Goal: Find specific page/section: Find specific page/section

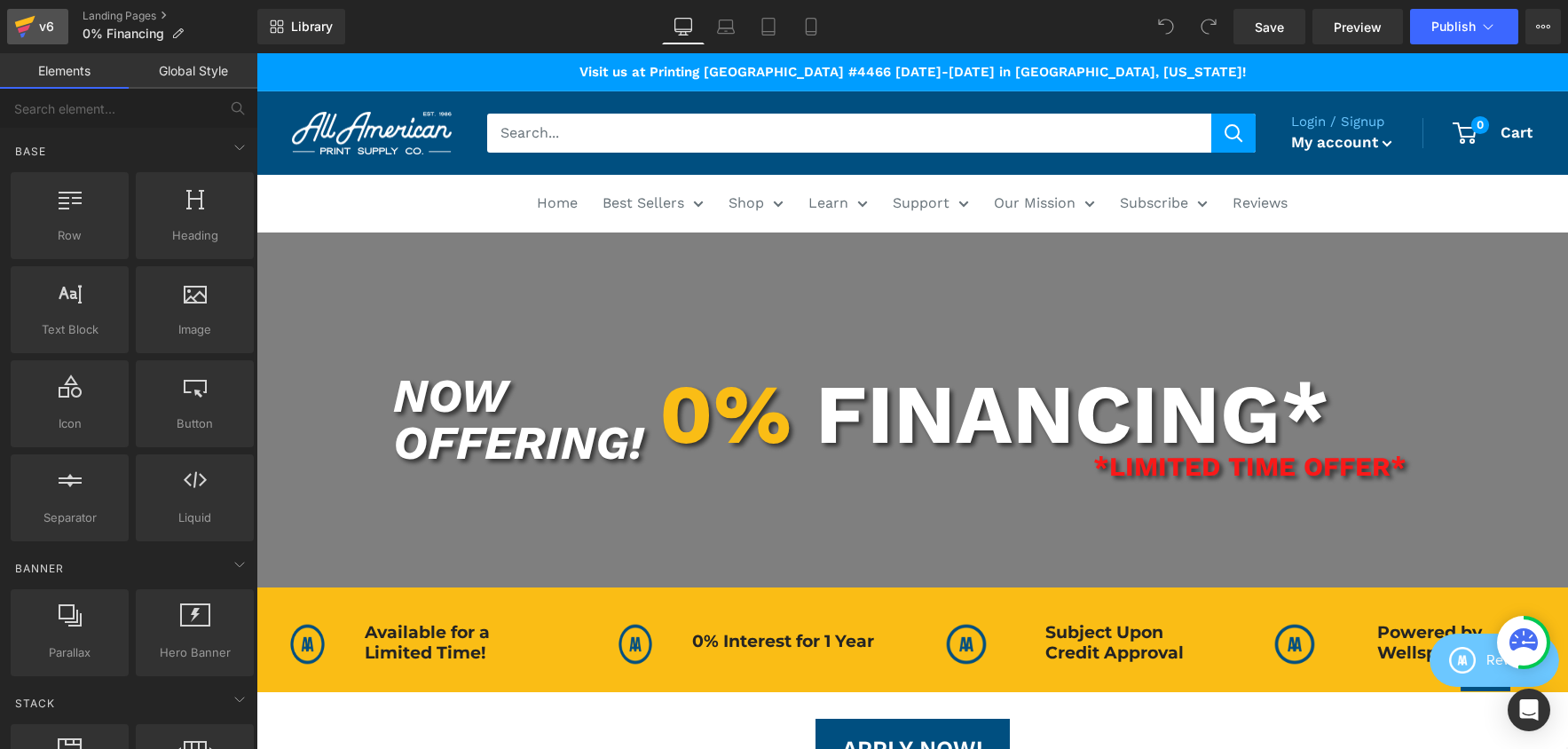
click at [34, 23] on icon at bounding box center [24, 26] width 22 height 44
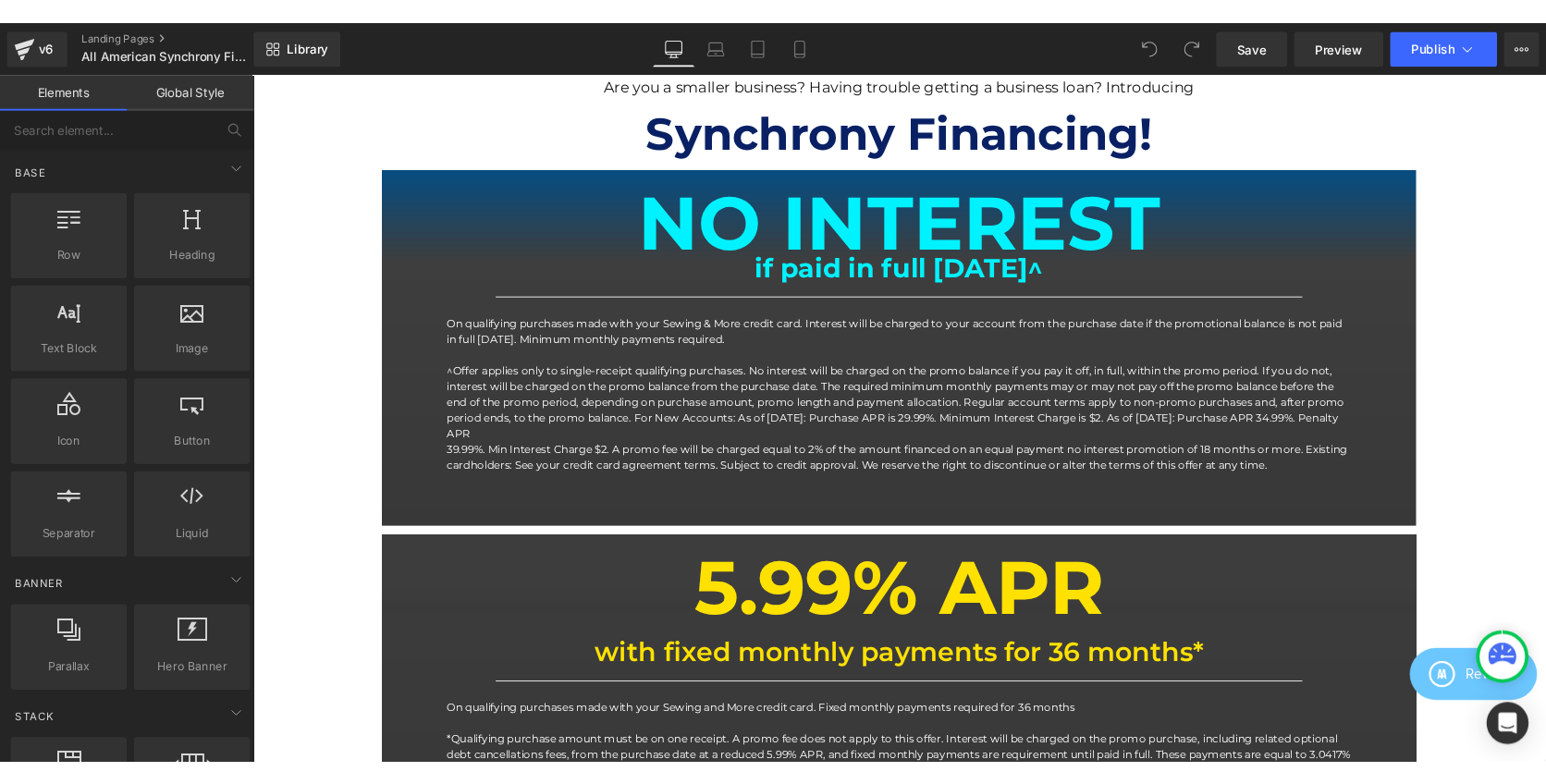
scroll to position [738, 0]
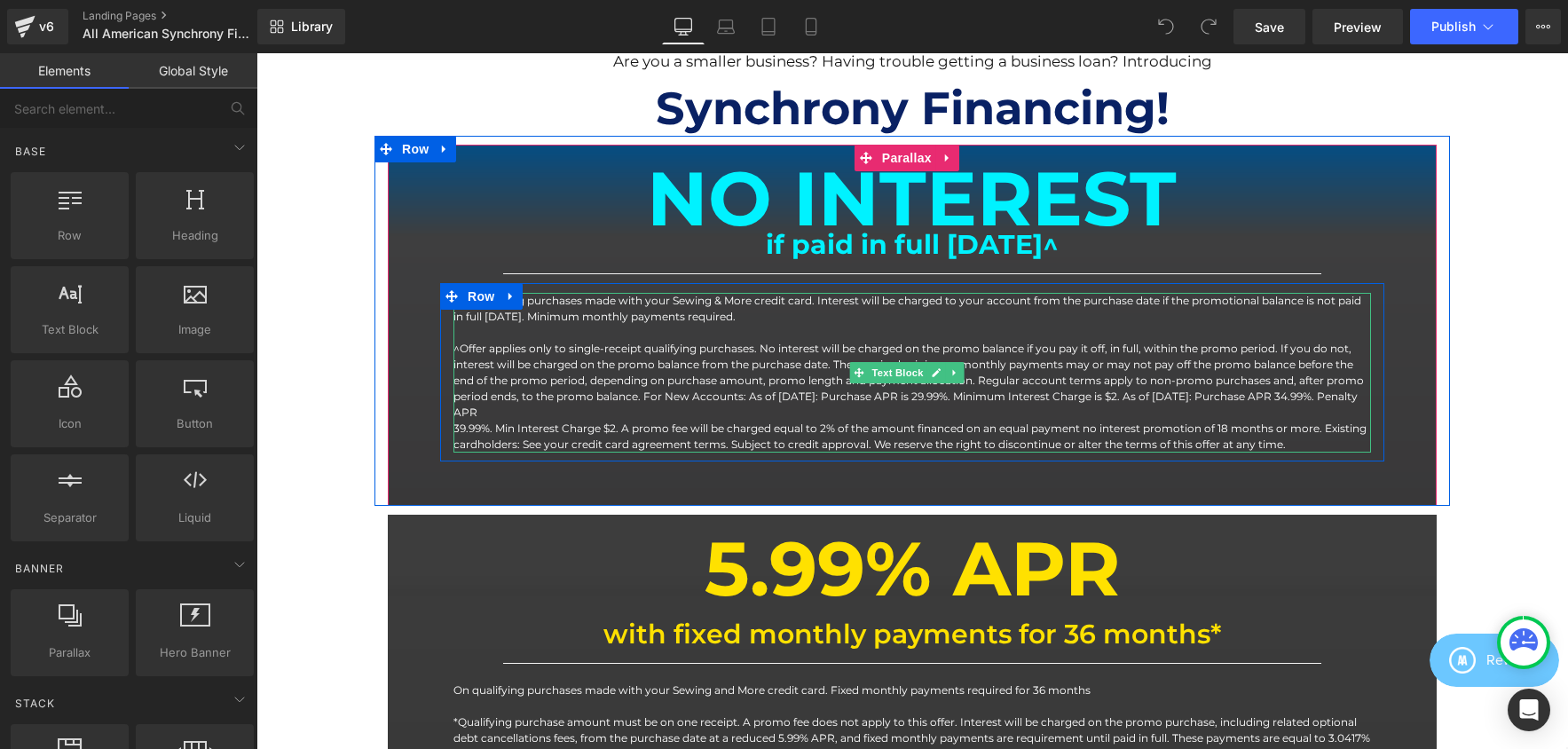
click at [719, 324] on p "On qualifying purchases made with your Sewing & More credit card. Interest will…" at bounding box center [913, 309] width 917 height 32
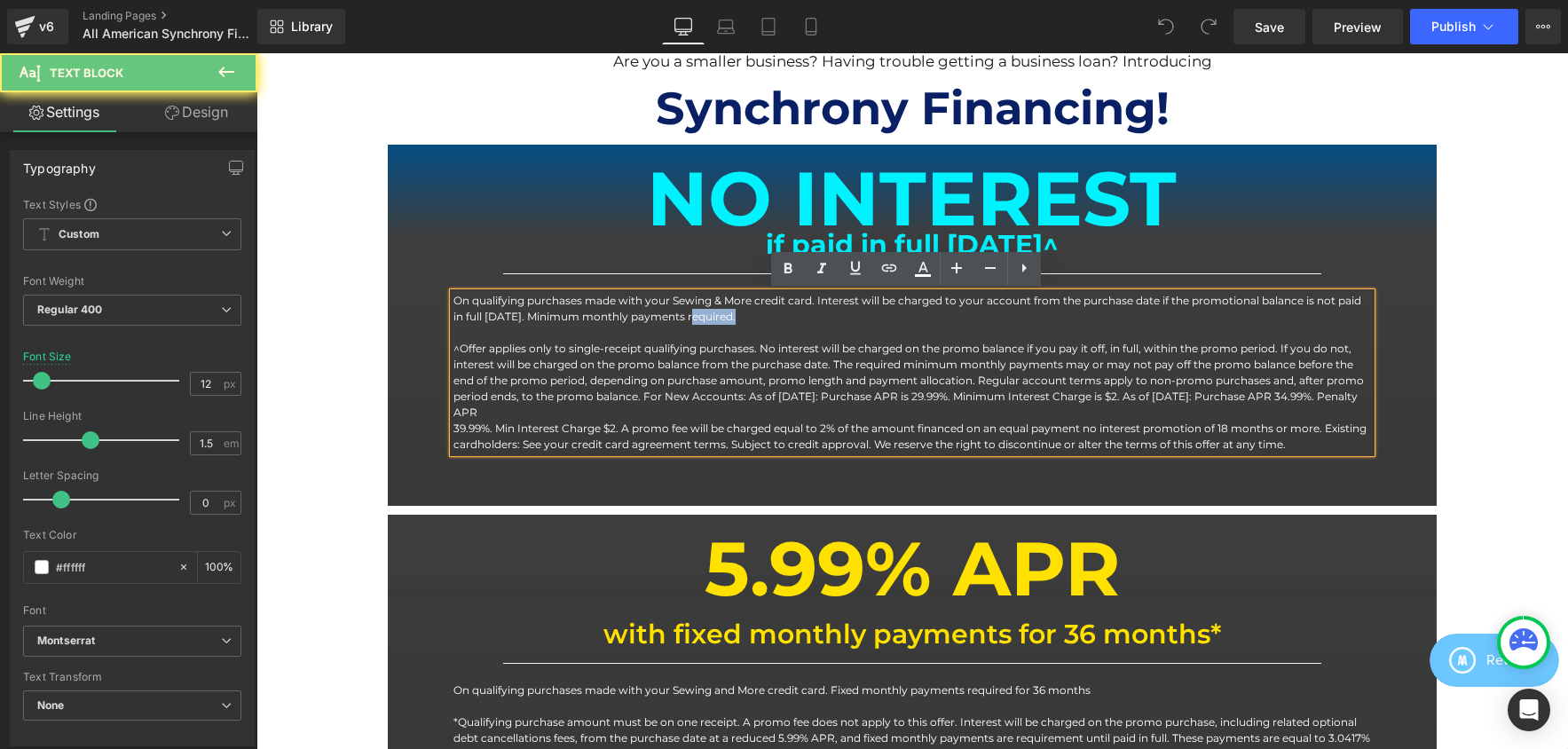
click at [719, 324] on p "On qualifying purchases made with your Sewing & More credit card. Interest will…" at bounding box center [913, 309] width 917 height 32
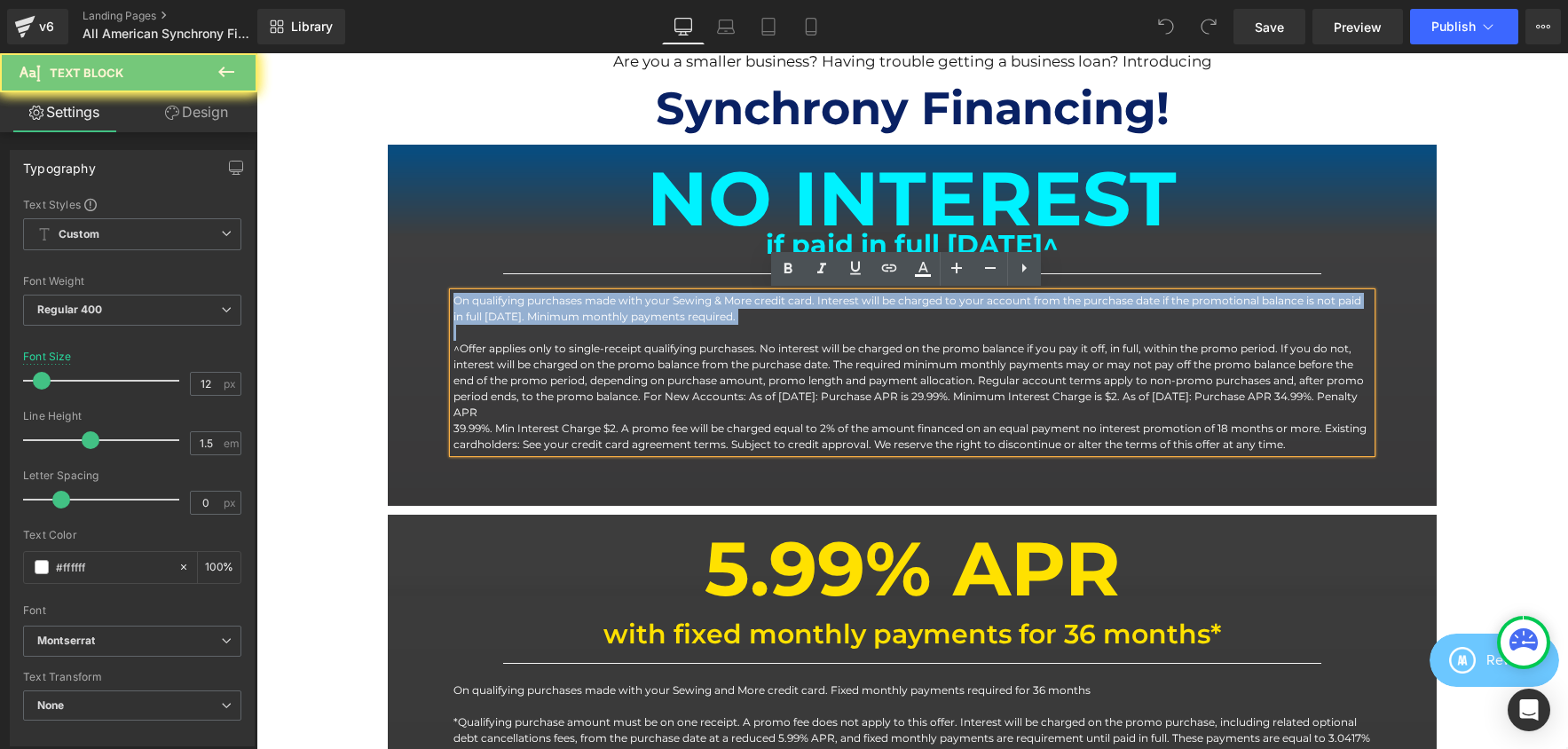
click at [719, 324] on p "On qualifying purchases made with your Sewing & More credit card. Interest will…" at bounding box center [913, 309] width 917 height 32
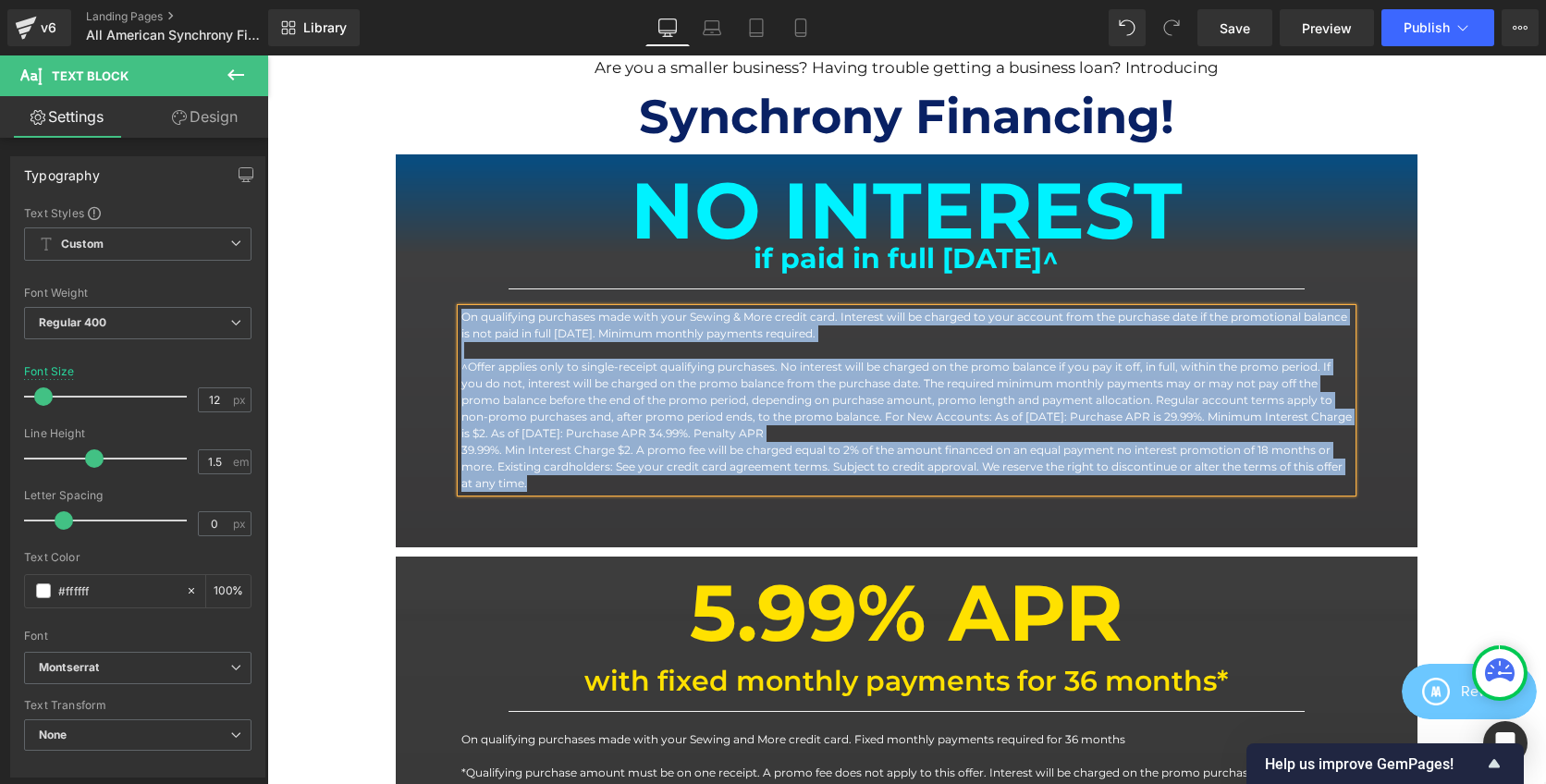
scroll to position [3048, 1265]
click at [722, 329] on p "On qualifying purchases made with your Sewing & More credit card. Interest will…" at bounding box center [907, 325] width 891 height 33
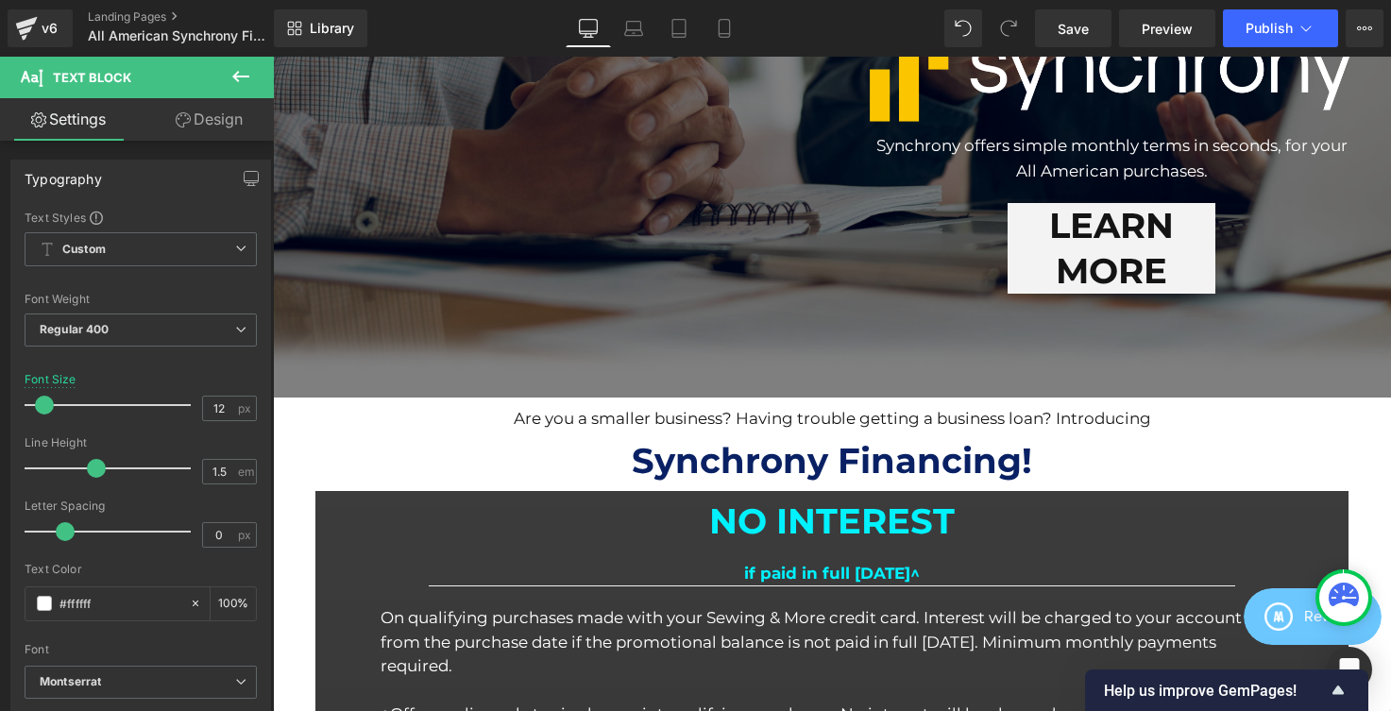
scroll to position [567, 0]
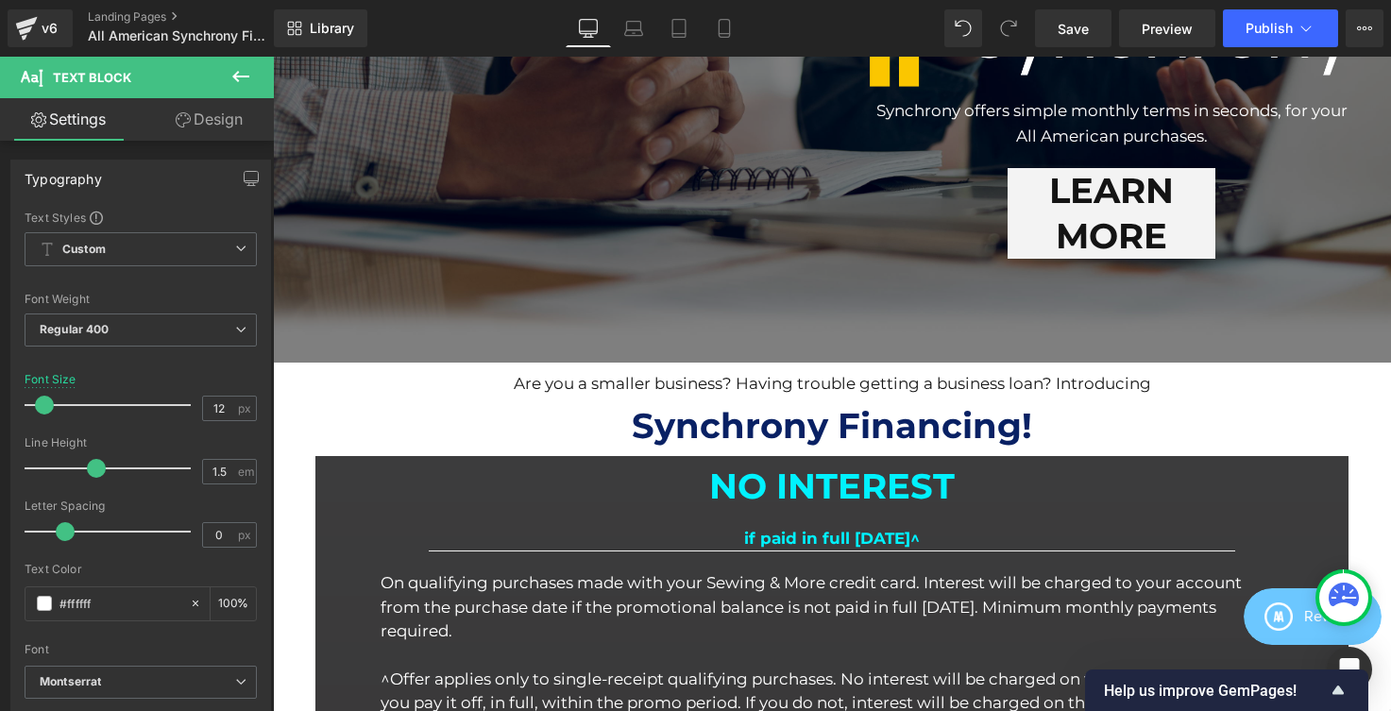
click at [635, 577] on p "On qualifying purchases made with your Sewing & More credit card. Interest will…" at bounding box center [832, 607] width 902 height 72
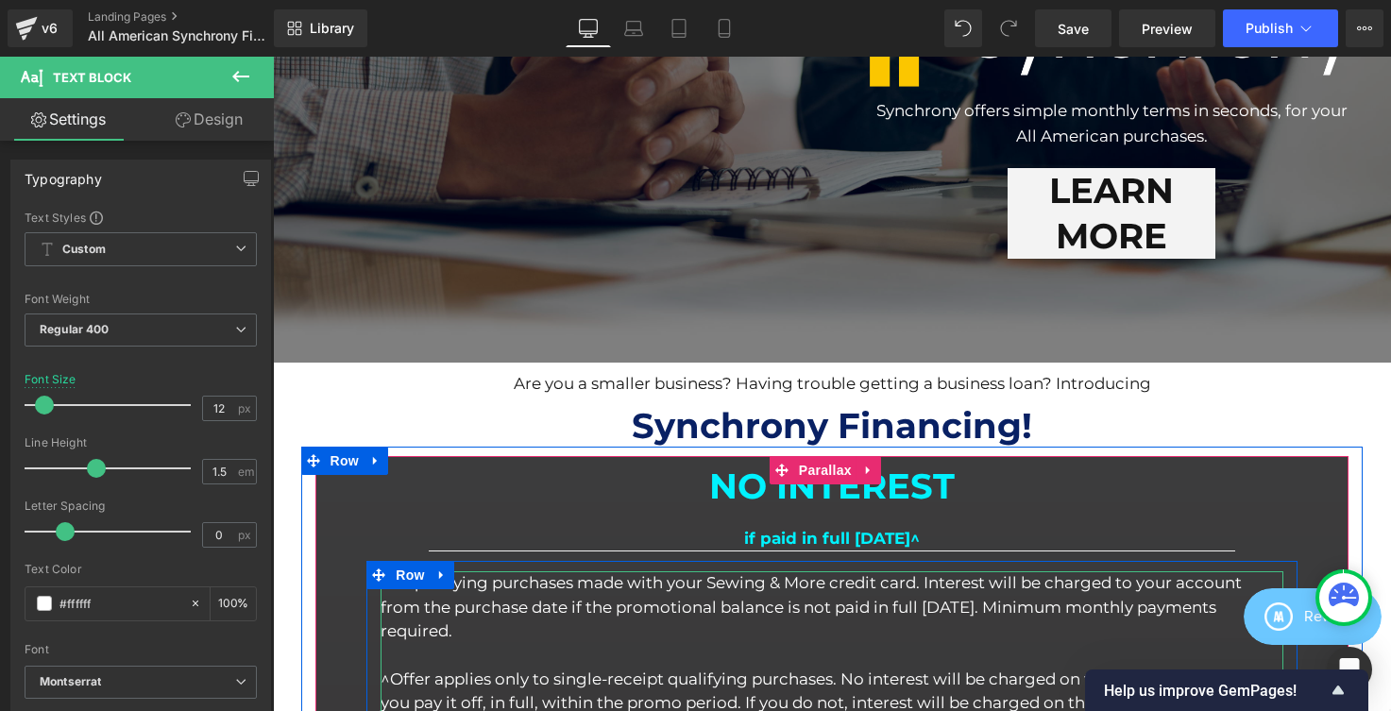
click at [623, 580] on p "On qualifying purchases made with your Sewing & More credit card. Interest will…" at bounding box center [832, 607] width 902 height 72
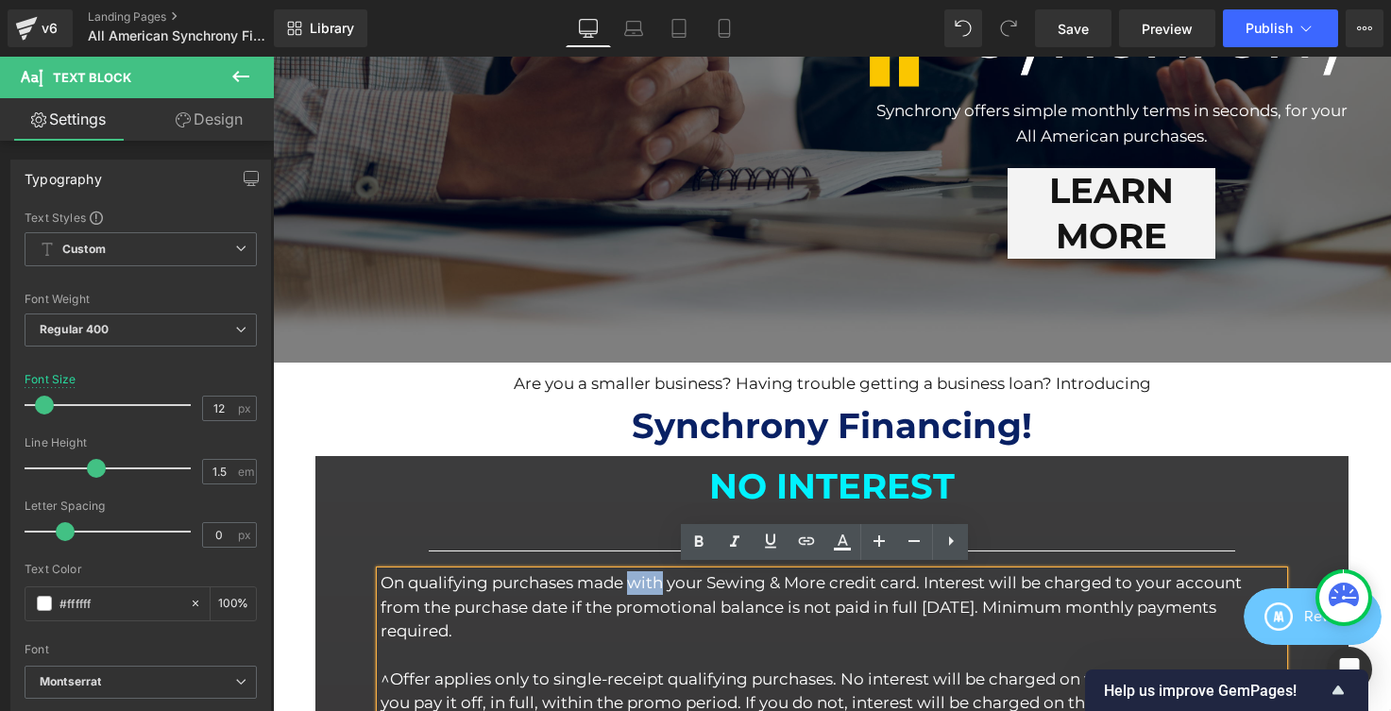
drag, startPoint x: 628, startPoint y: 577, endPoint x: 661, endPoint y: 575, distance: 33.1
click at [661, 575] on p "On qualifying purchases made with your Sewing & More credit card. Interest will…" at bounding box center [832, 607] width 902 height 72
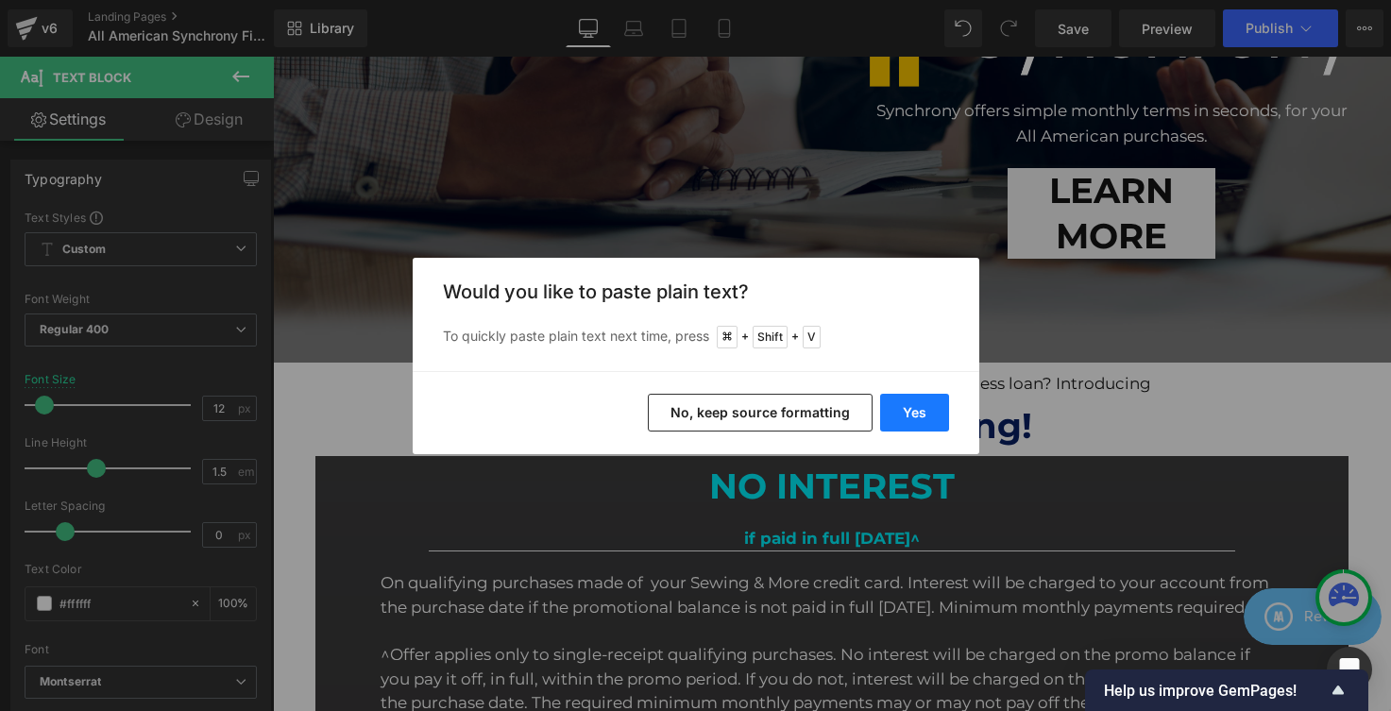
click at [925, 408] on button "Yes" at bounding box center [914, 413] width 69 height 38
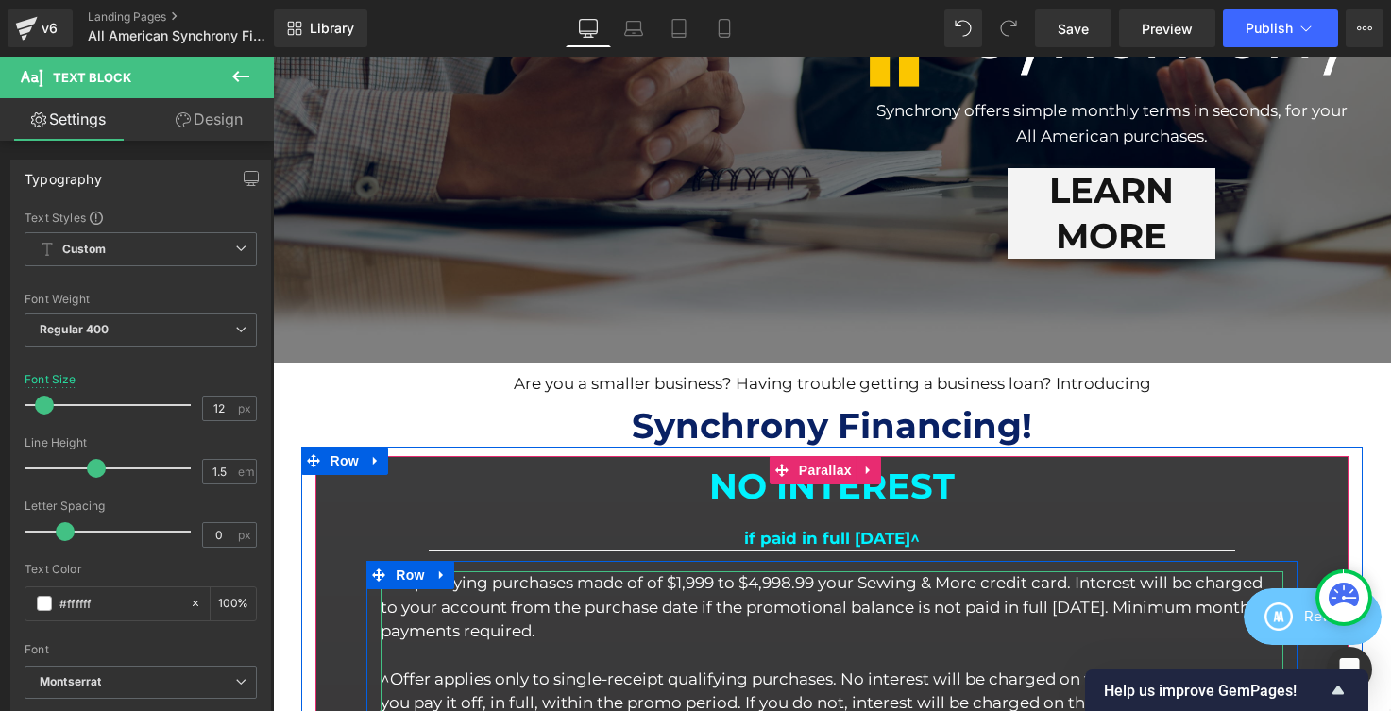
click at [821, 580] on p "On qualifying purchases made of of $1,999 to $4,998.99 your Sewing & More credi…" at bounding box center [832, 607] width 902 height 72
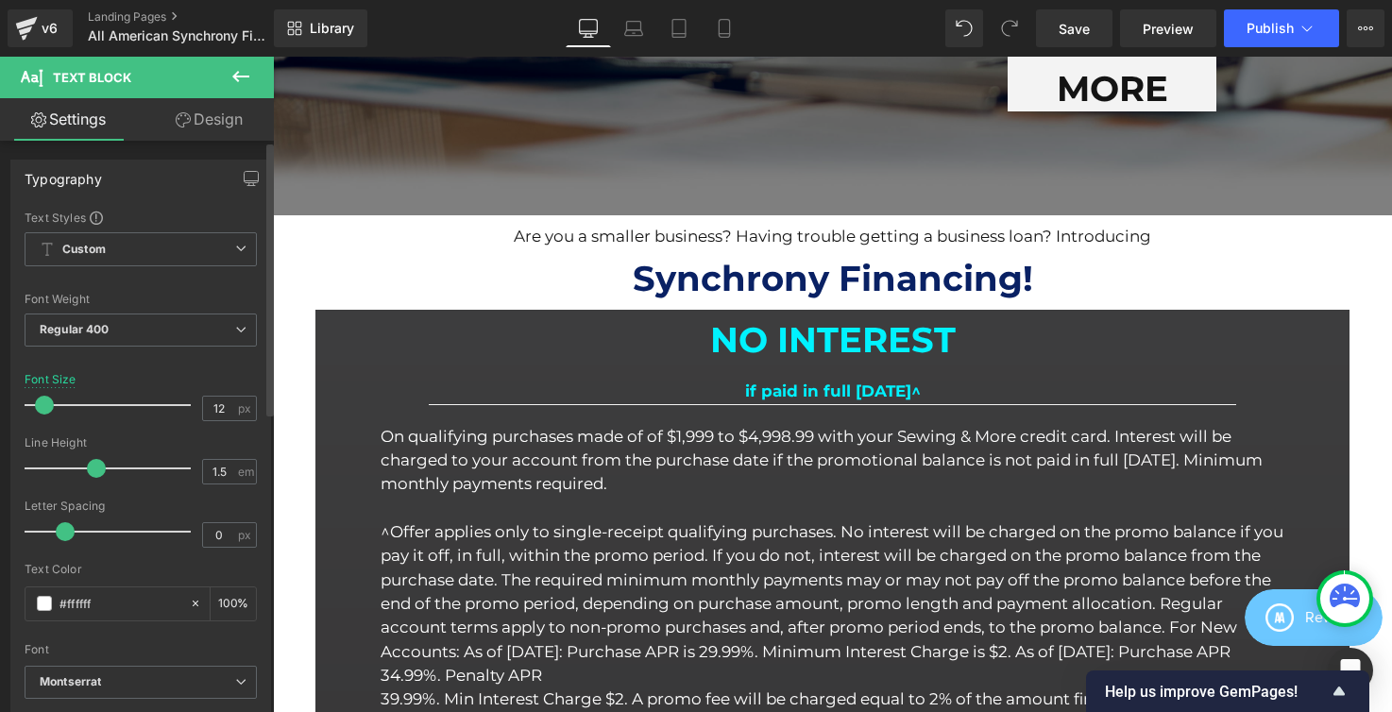
scroll to position [713, 0]
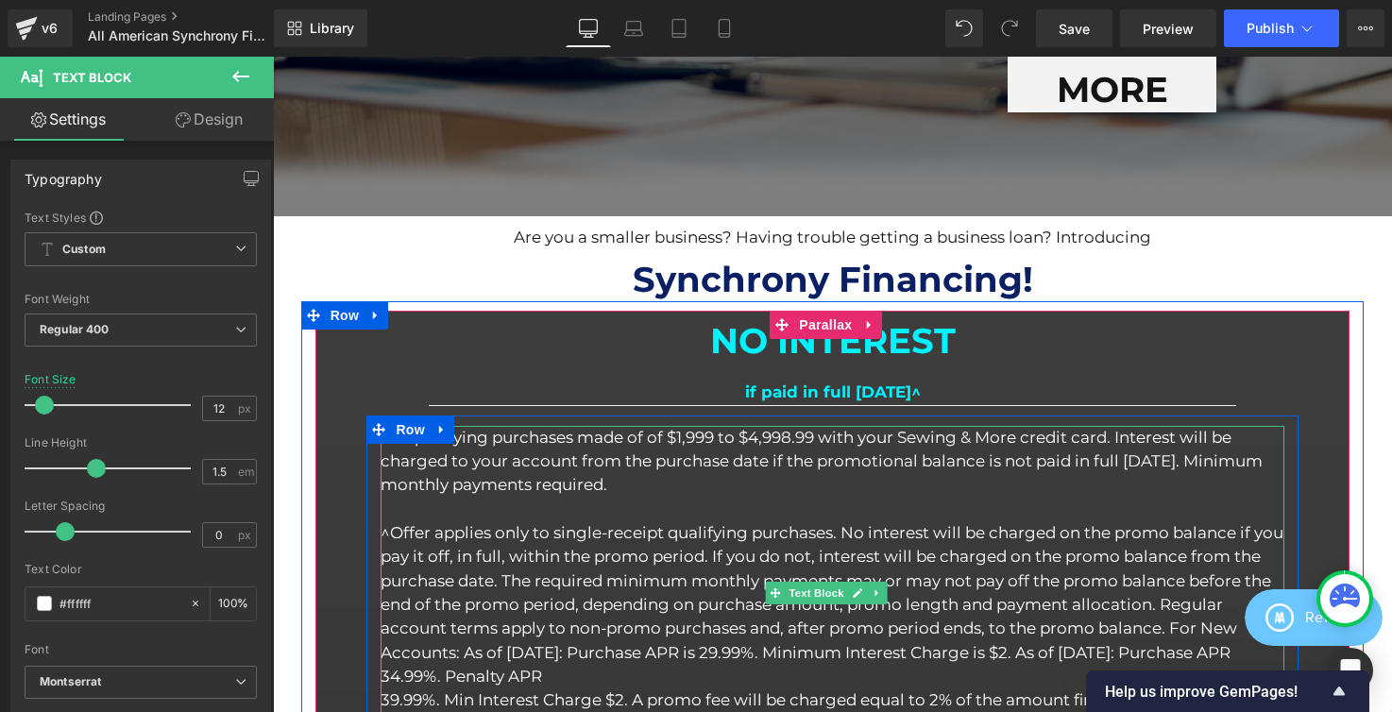
click at [832, 512] on p at bounding box center [832, 510] width 903 height 24
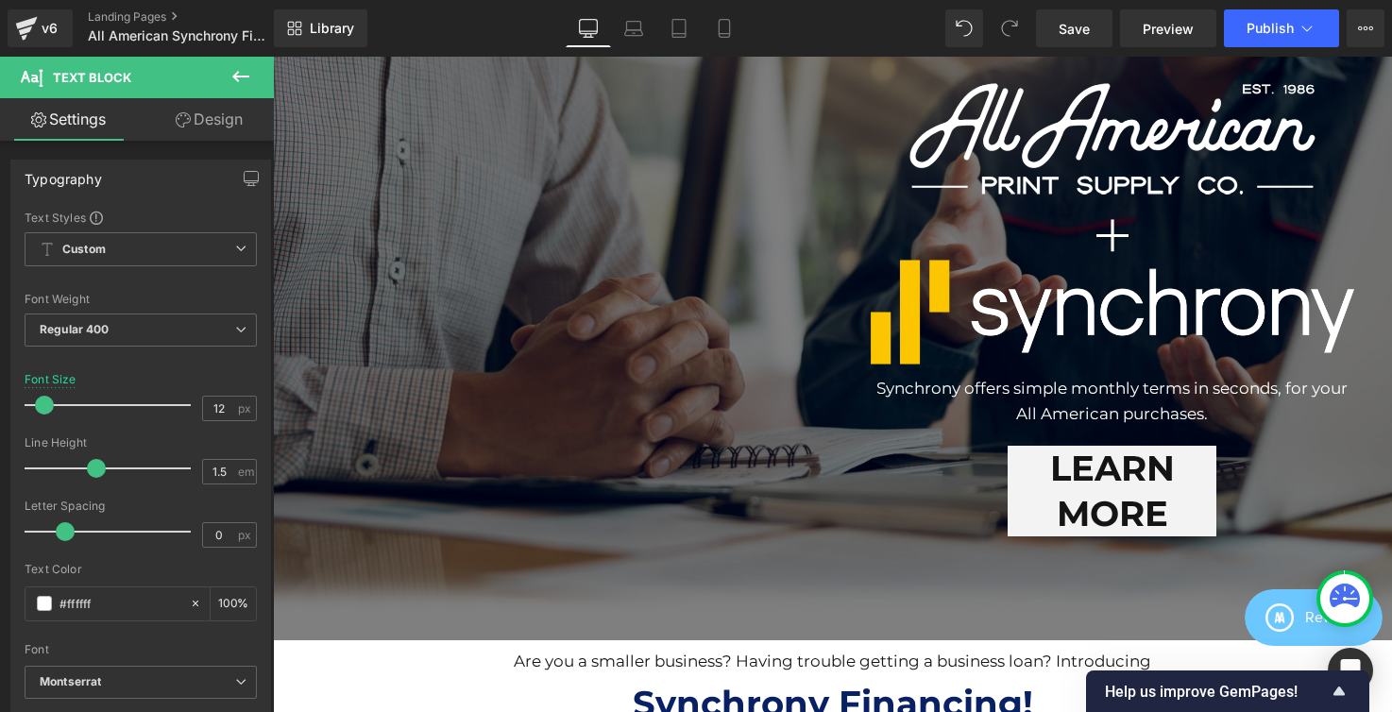
scroll to position [965, 0]
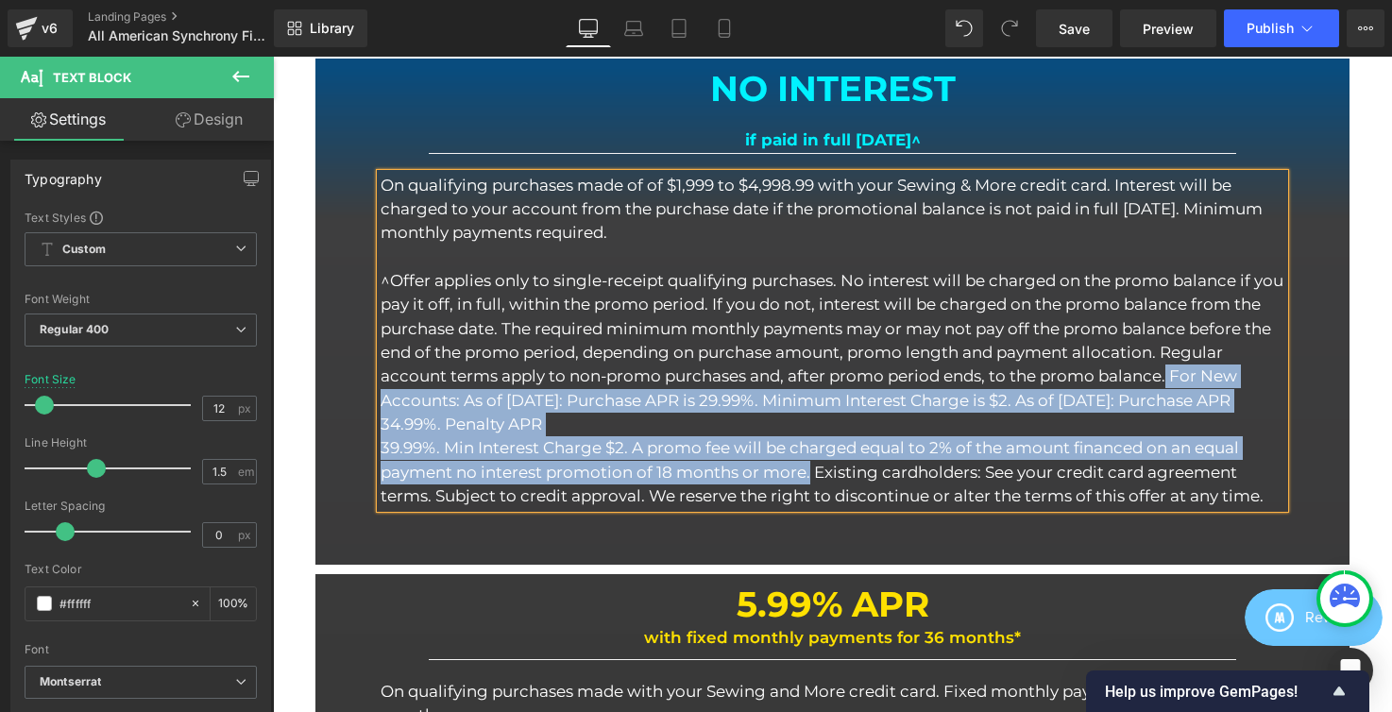
drag, startPoint x: 1236, startPoint y: 367, endPoint x: 811, endPoint y: 462, distance: 435.3
click at [811, 462] on p "^Offer applies only to single-receipt qualifying purchases. No interest will be…" at bounding box center [832, 388] width 903 height 239
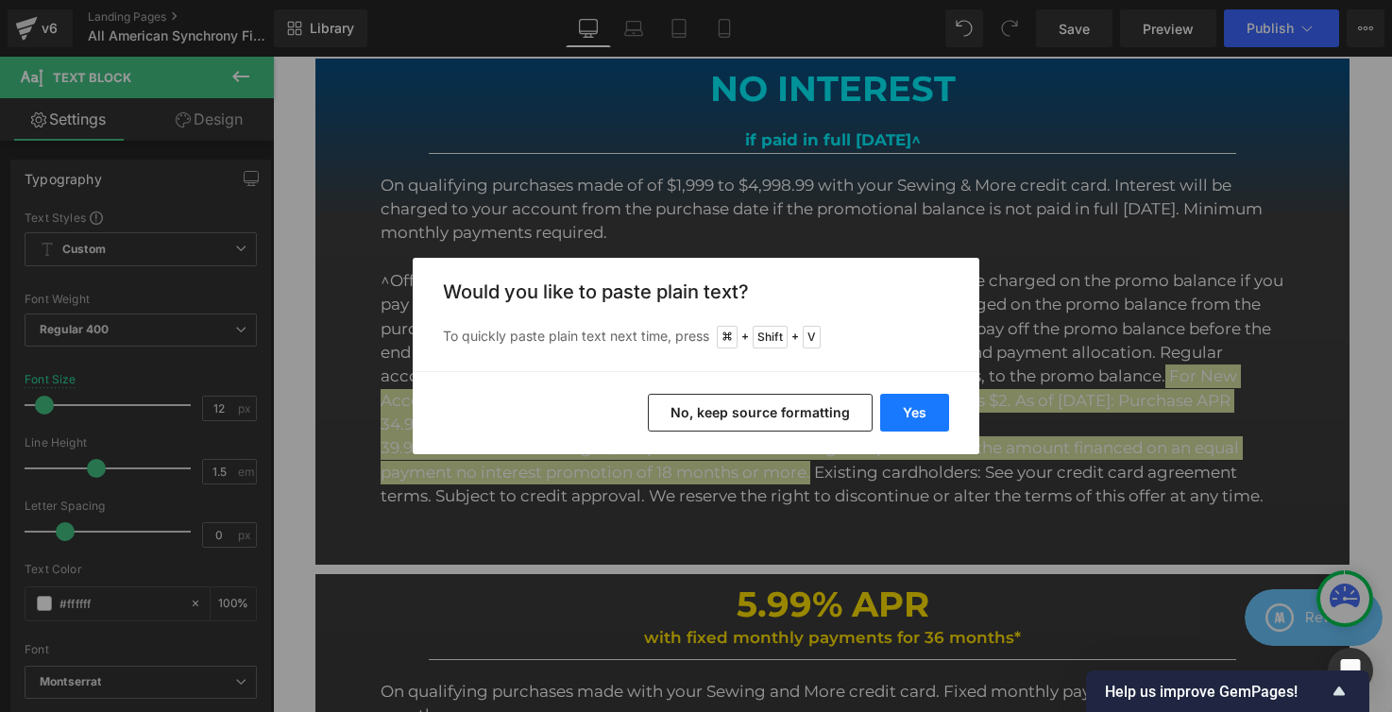
click at [896, 412] on button "Yes" at bounding box center [914, 413] width 69 height 38
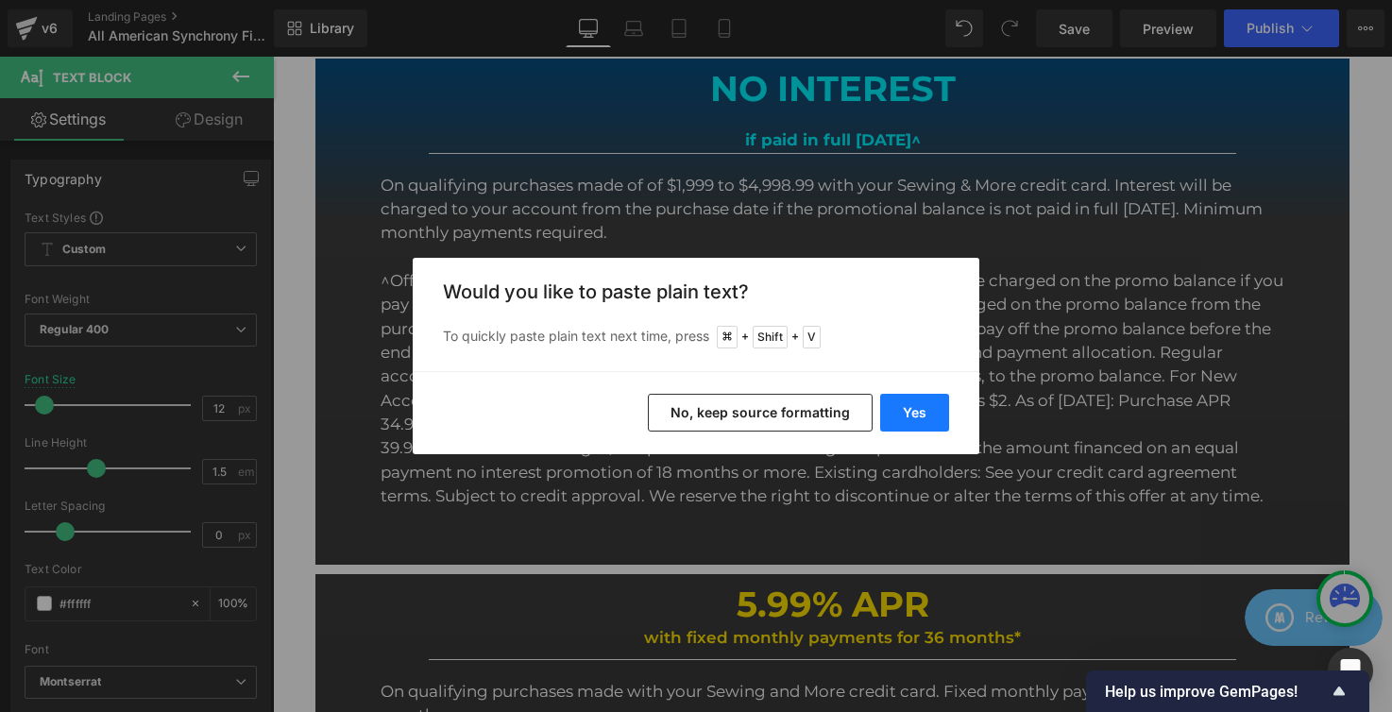
scroll to position [3575, 1105]
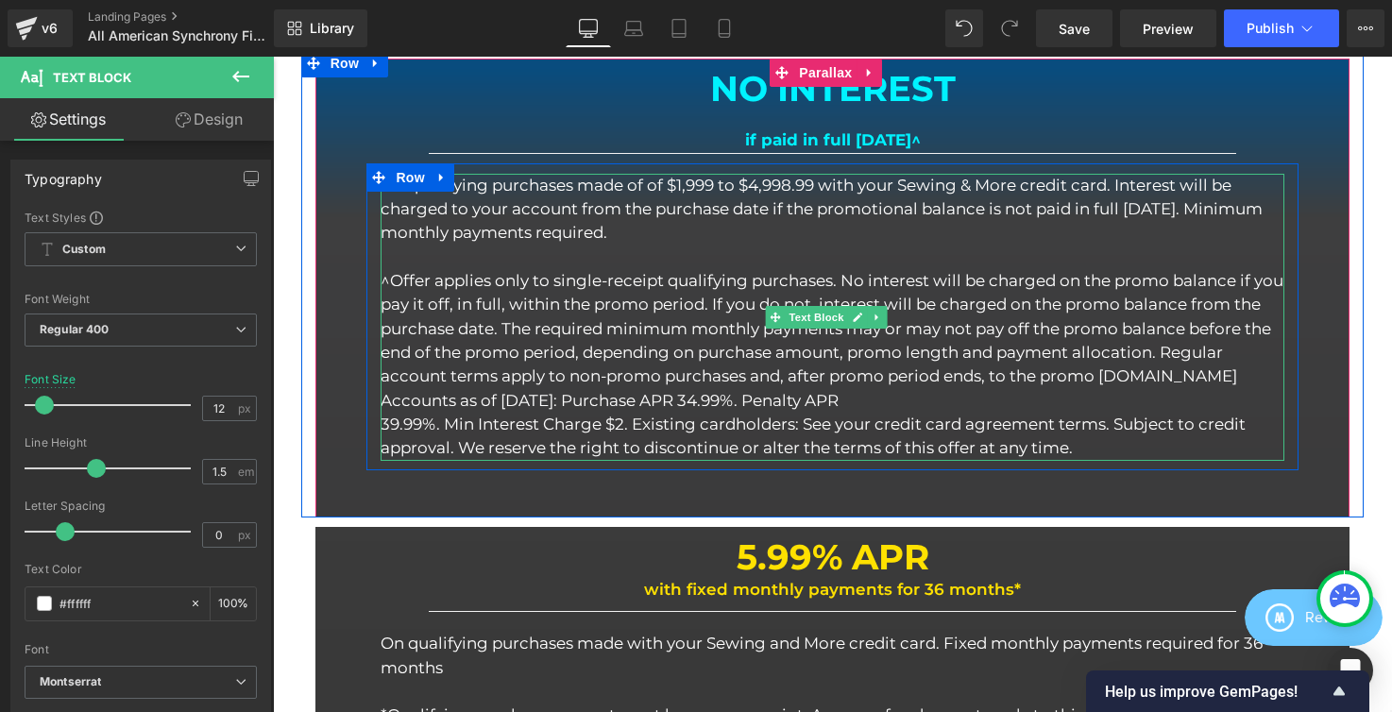
click at [445, 397] on p "^Offer applies only to single-receipt qualifying purchases. No interest will be…" at bounding box center [832, 341] width 903 height 144
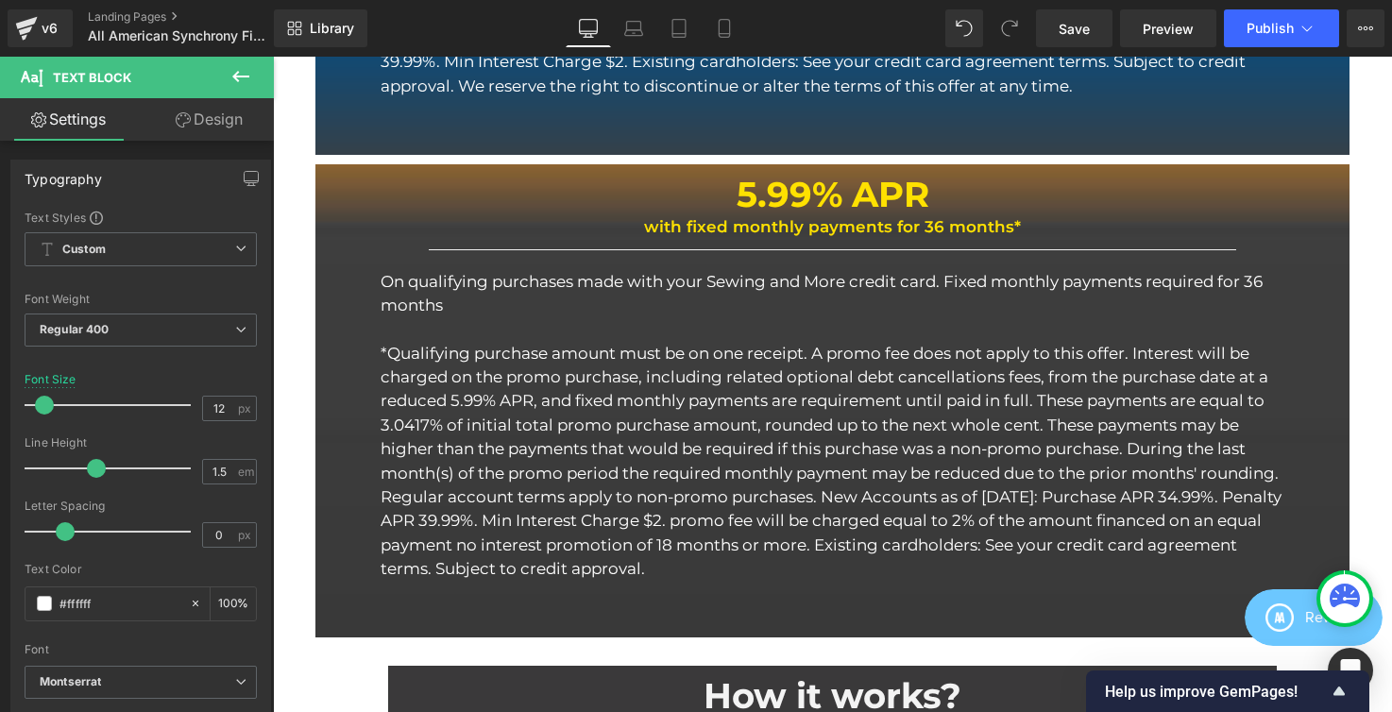
scroll to position [1376, 0]
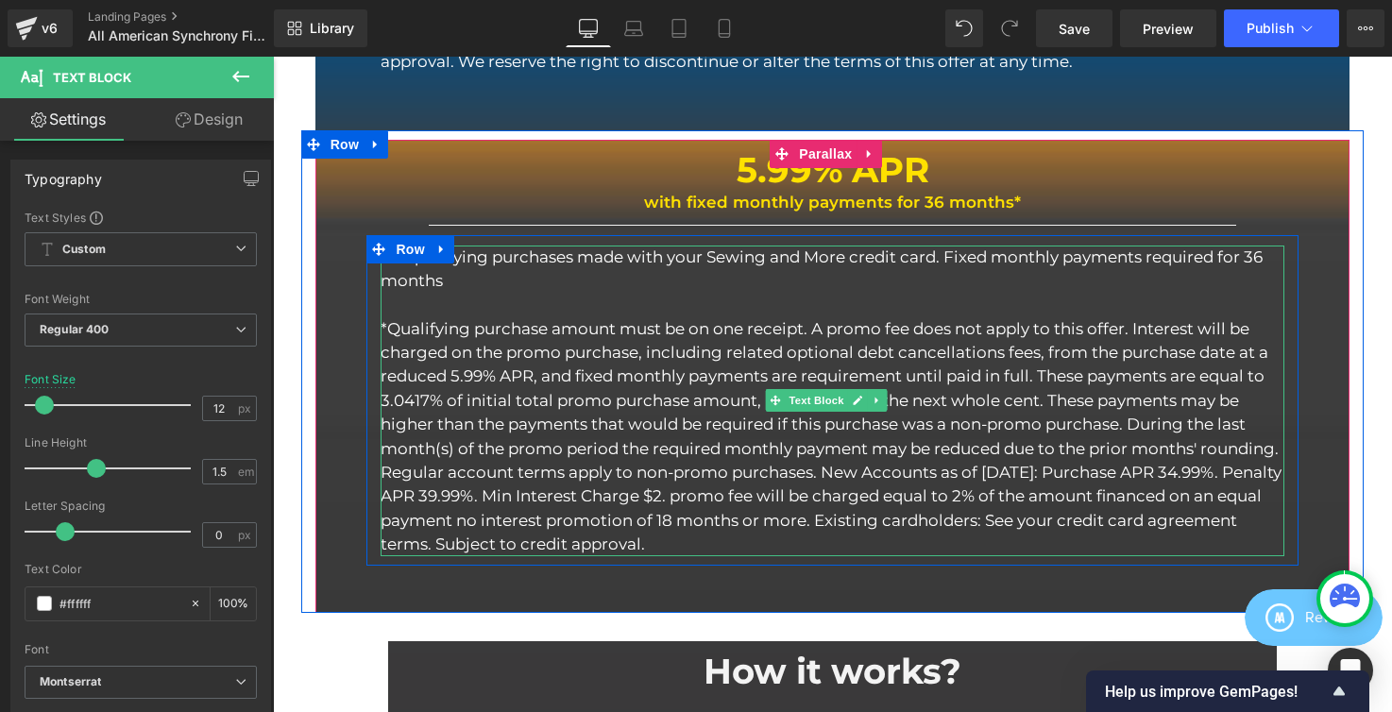
drag, startPoint x: 957, startPoint y: 469, endPoint x: 894, endPoint y: 468, distance: 63.3
click at [957, 469] on p "*Qualifying purchase amount must be on one receipt. A promo fee does not apply …" at bounding box center [832, 436] width 903 height 239
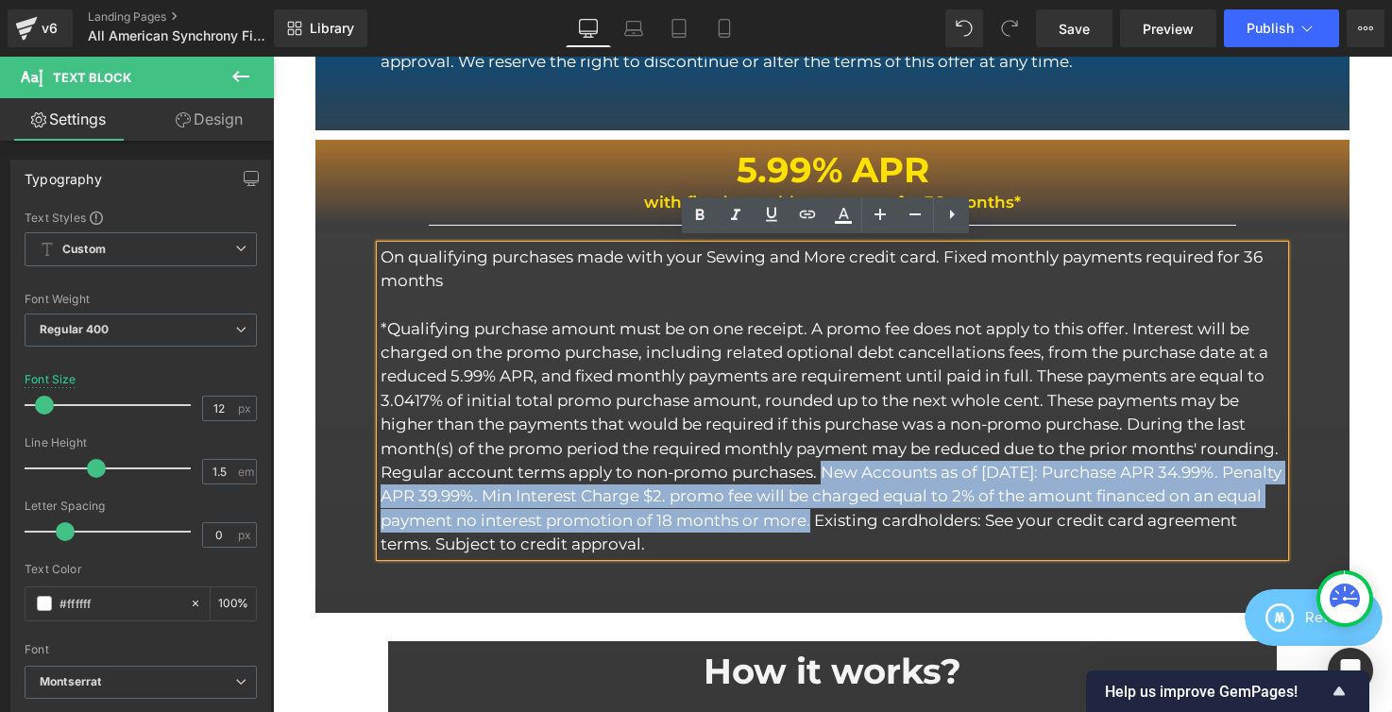
drag, startPoint x: 905, startPoint y: 468, endPoint x: 980, endPoint y: 508, distance: 85.3
click at [980, 508] on p "*Qualifying purchase amount must be on one receipt. A promo fee does not apply …" at bounding box center [832, 436] width 903 height 239
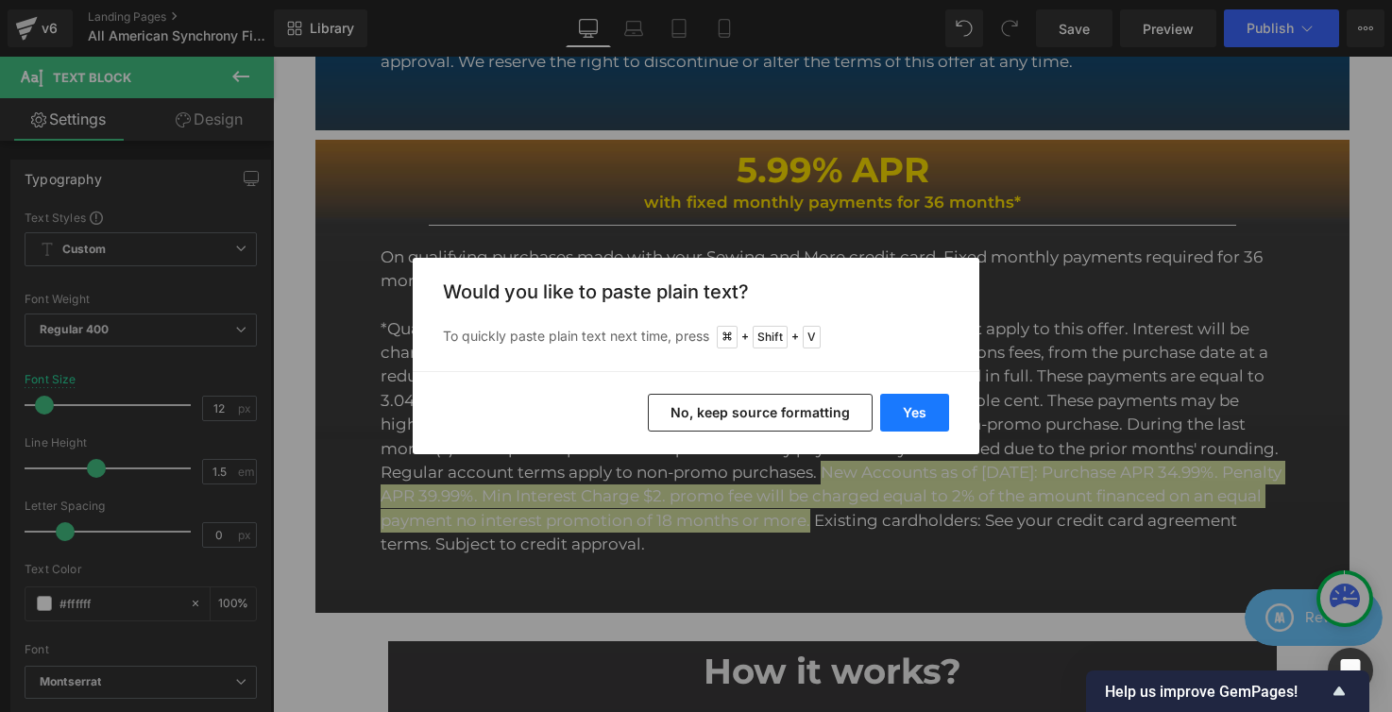
click at [925, 403] on button "Yes" at bounding box center [914, 413] width 69 height 38
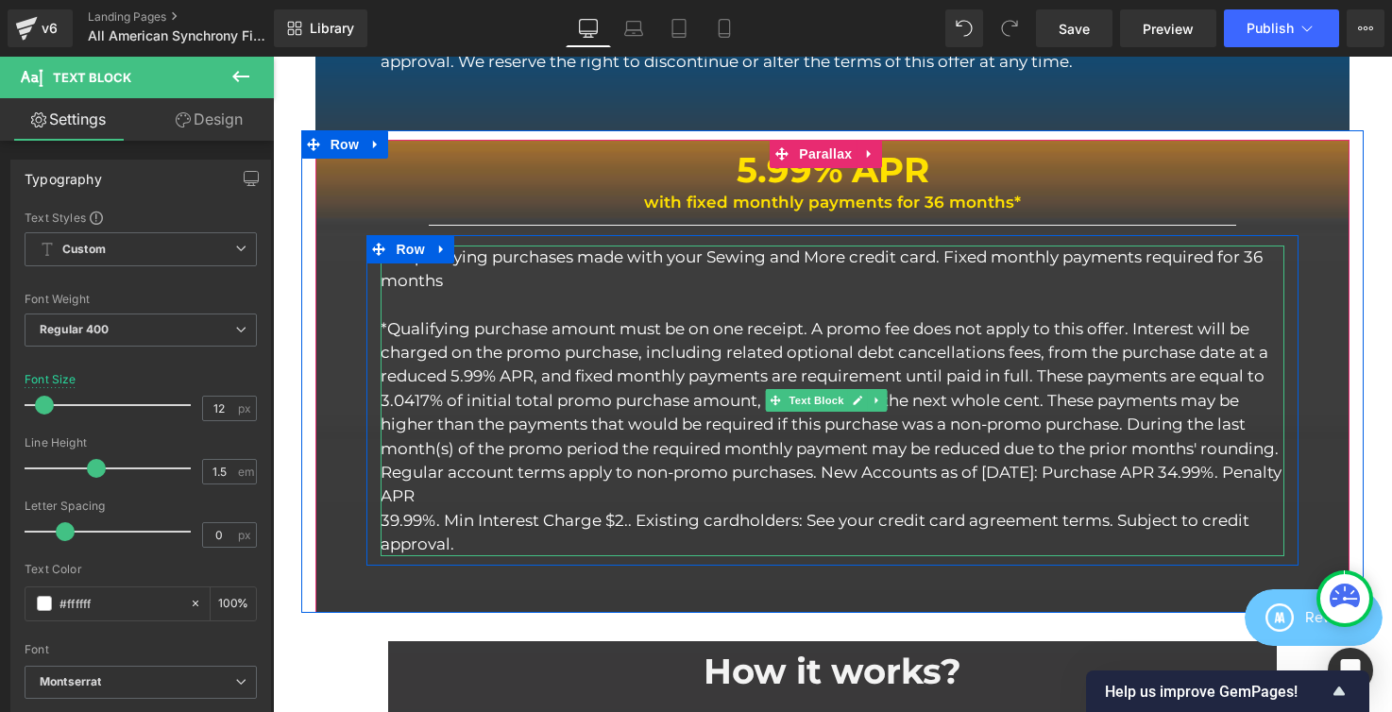
click at [581, 490] on p "*Qualifying purchase amount must be on one receipt. A promo fee does not apply …" at bounding box center [832, 413] width 903 height 192
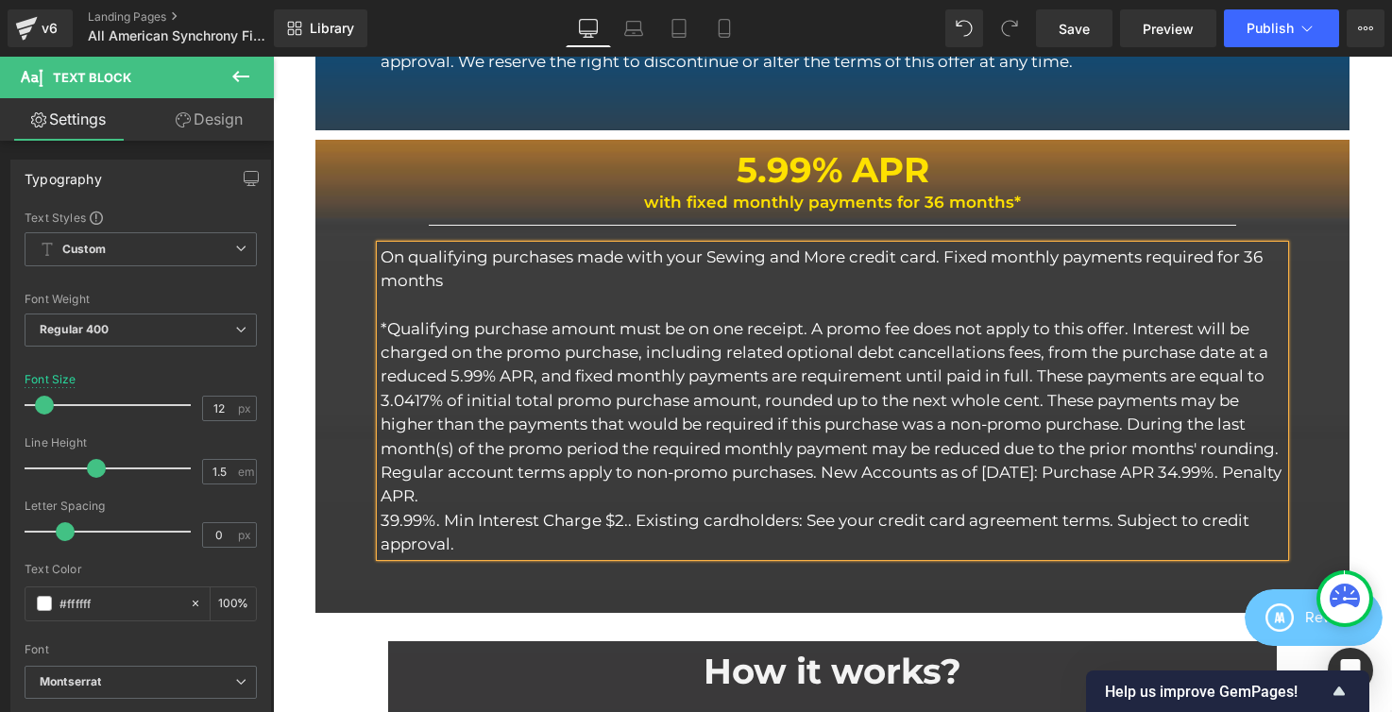
click at [381, 516] on p "39.99%. Min Interest Charge $2.. Existing cardholders: See your credit card agr…" at bounding box center [832, 533] width 903 height 48
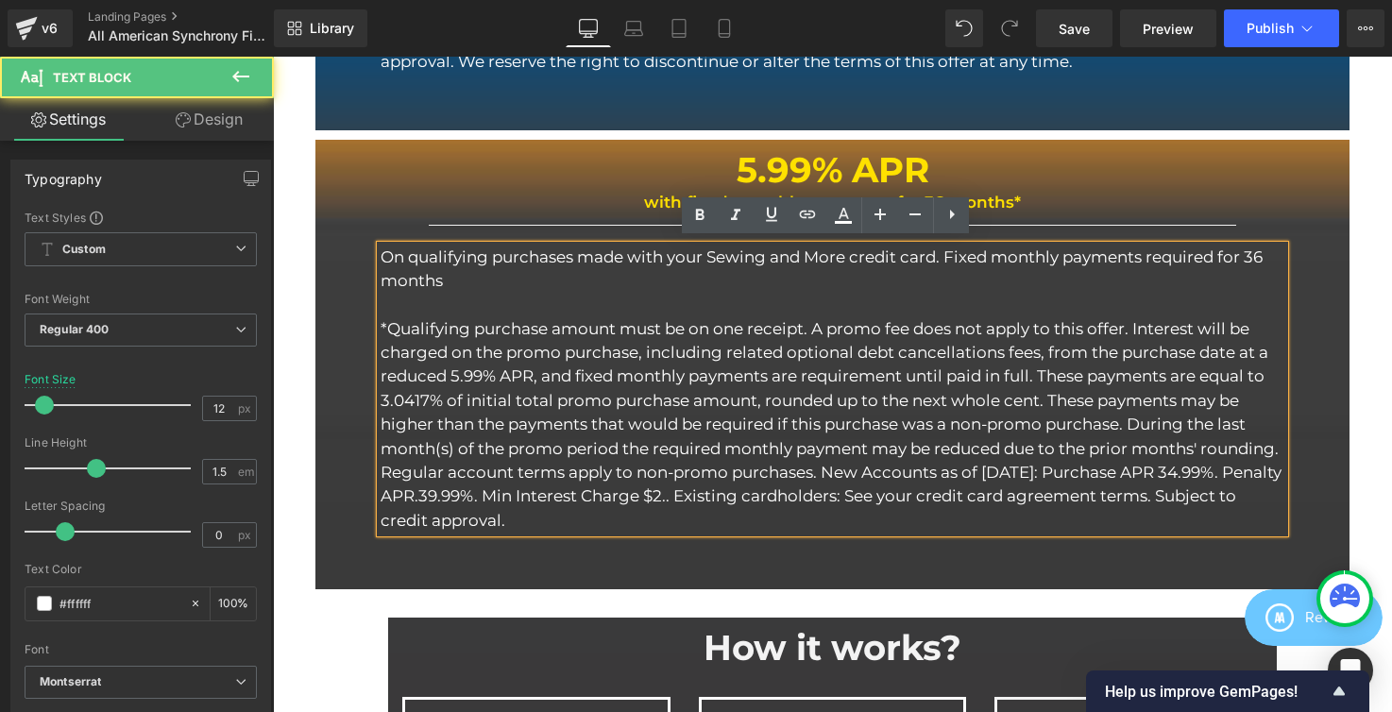
scroll to position [3575, 1105]
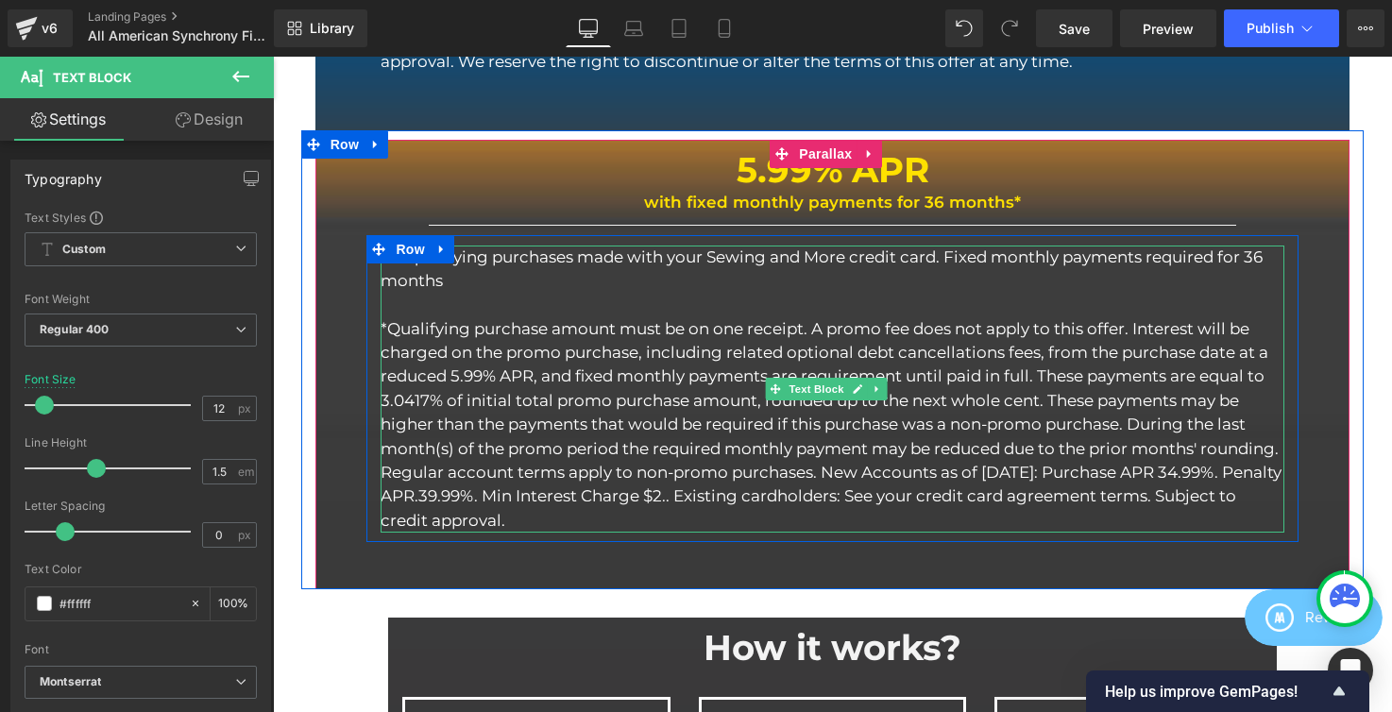
click at [796, 493] on span "39.99%. Min Interest Charge $2.. Existing cardholders: See your credit card agr…" at bounding box center [808, 507] width 855 height 42
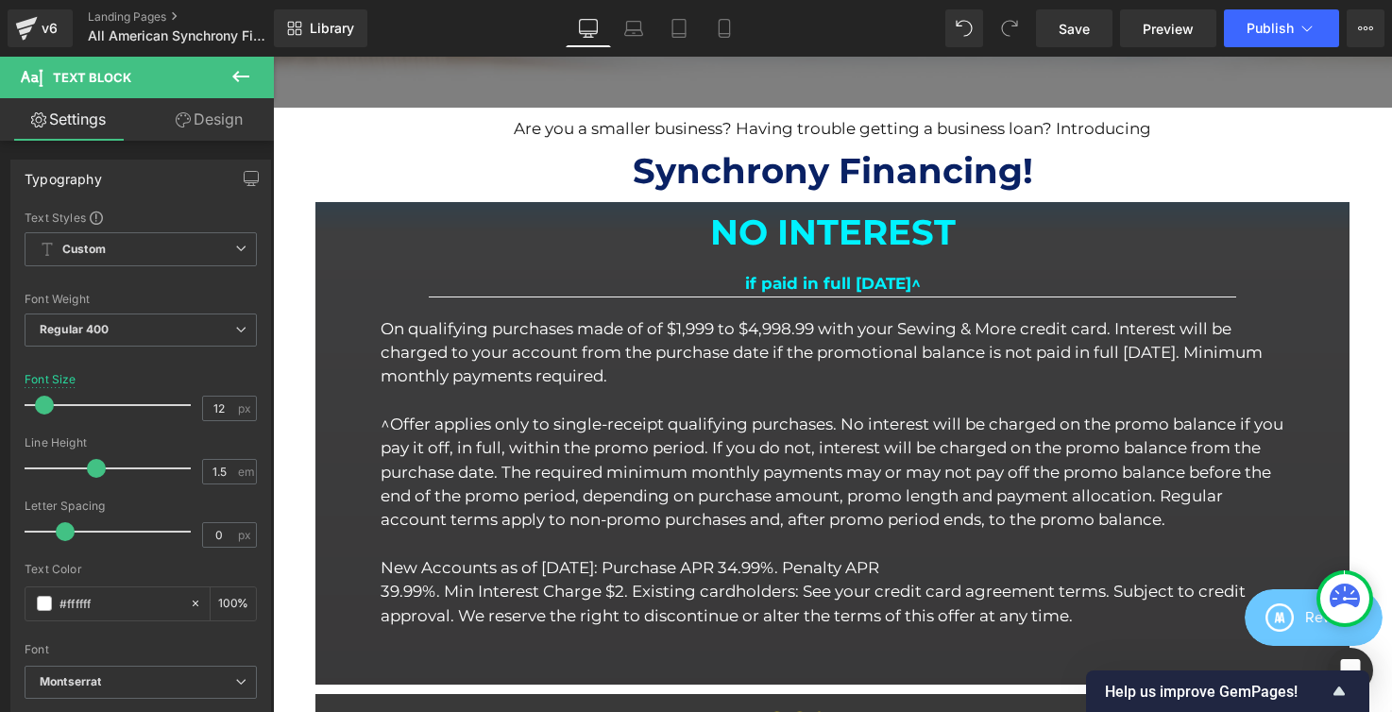
scroll to position [823, 0]
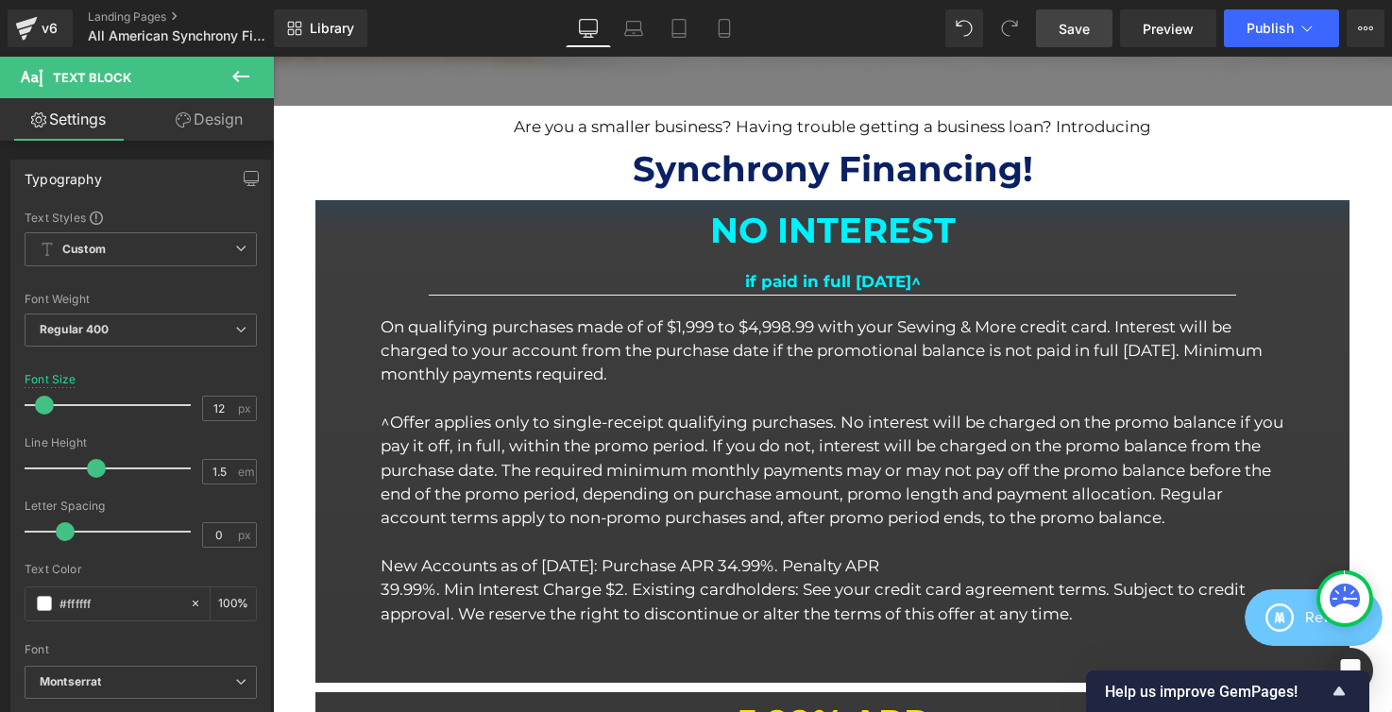
click at [1077, 25] on span "Save" at bounding box center [1073, 29] width 31 height 20
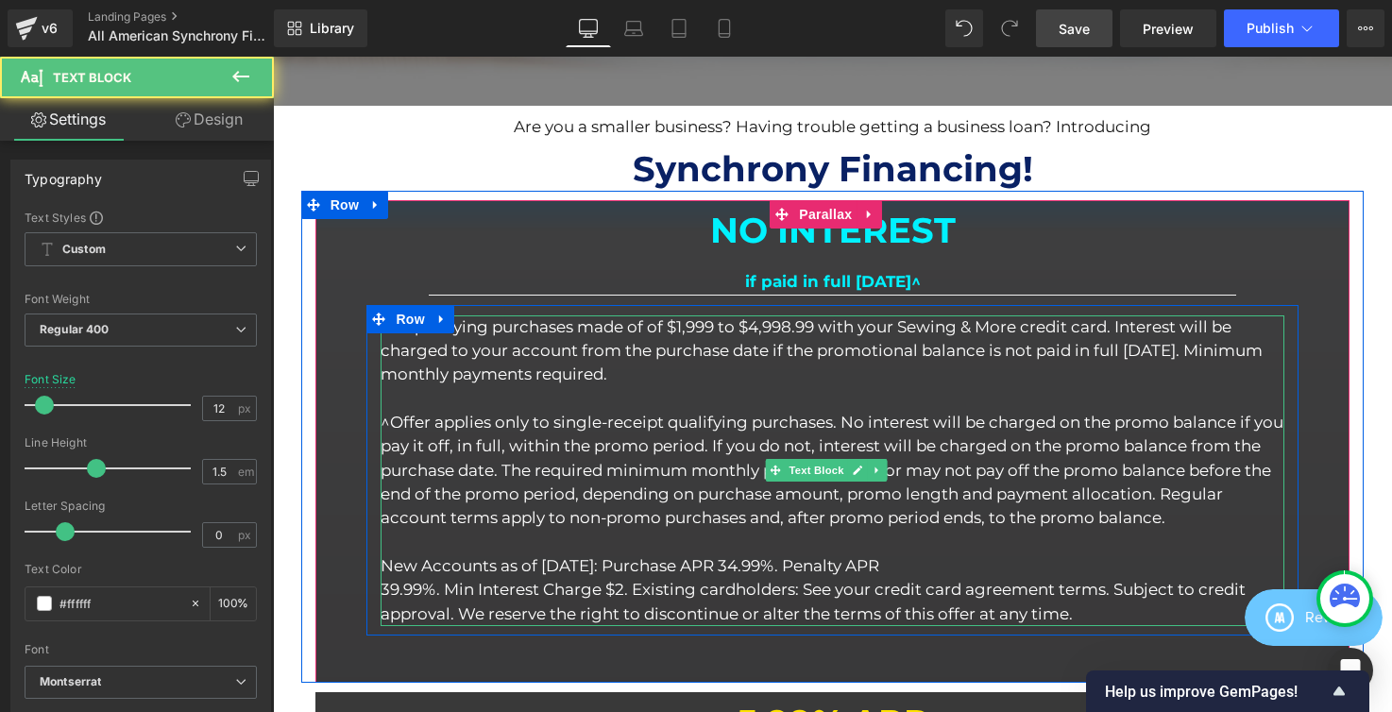
click at [885, 324] on p "On qualifying purchases made of of $1,999 to $4,998.99 with your Sewing & More …" at bounding box center [832, 351] width 903 height 72
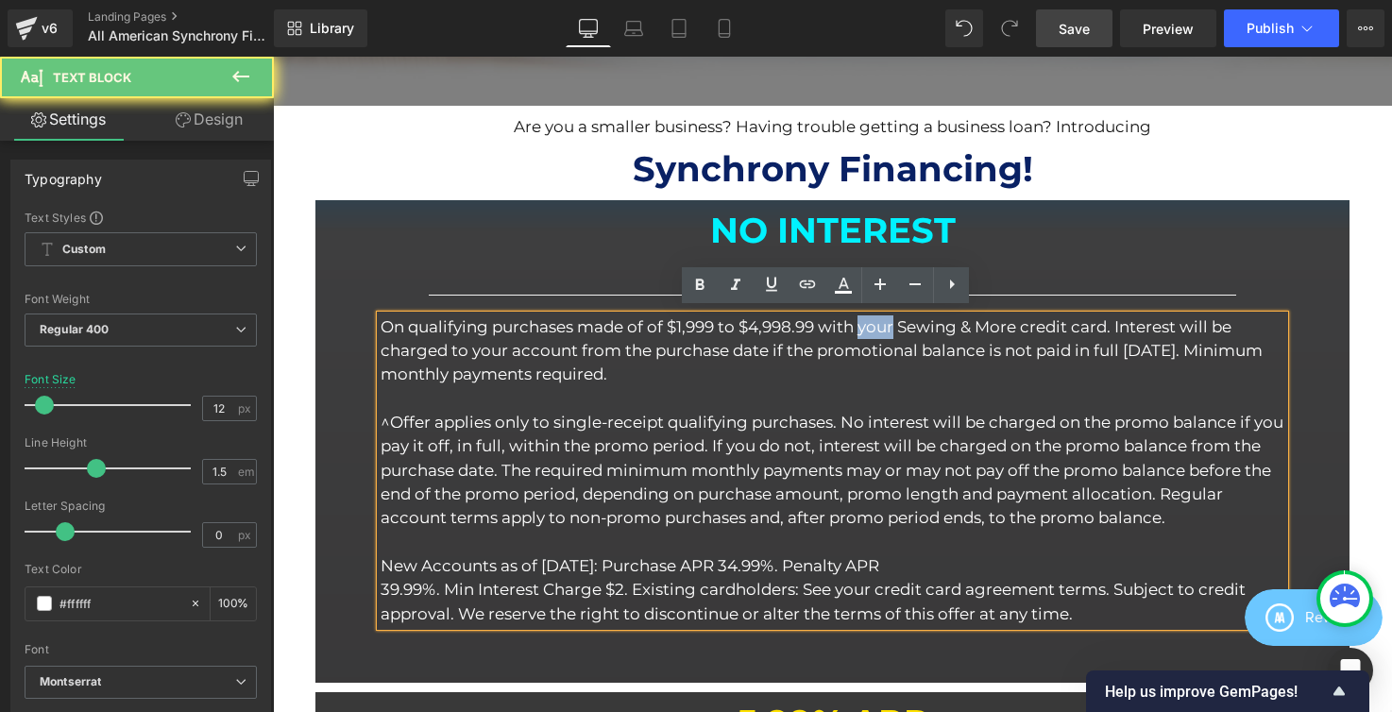
click at [885, 324] on p "On qualifying purchases made of of $1,999 to $4,998.99 with your Sewing & More …" at bounding box center [832, 351] width 903 height 72
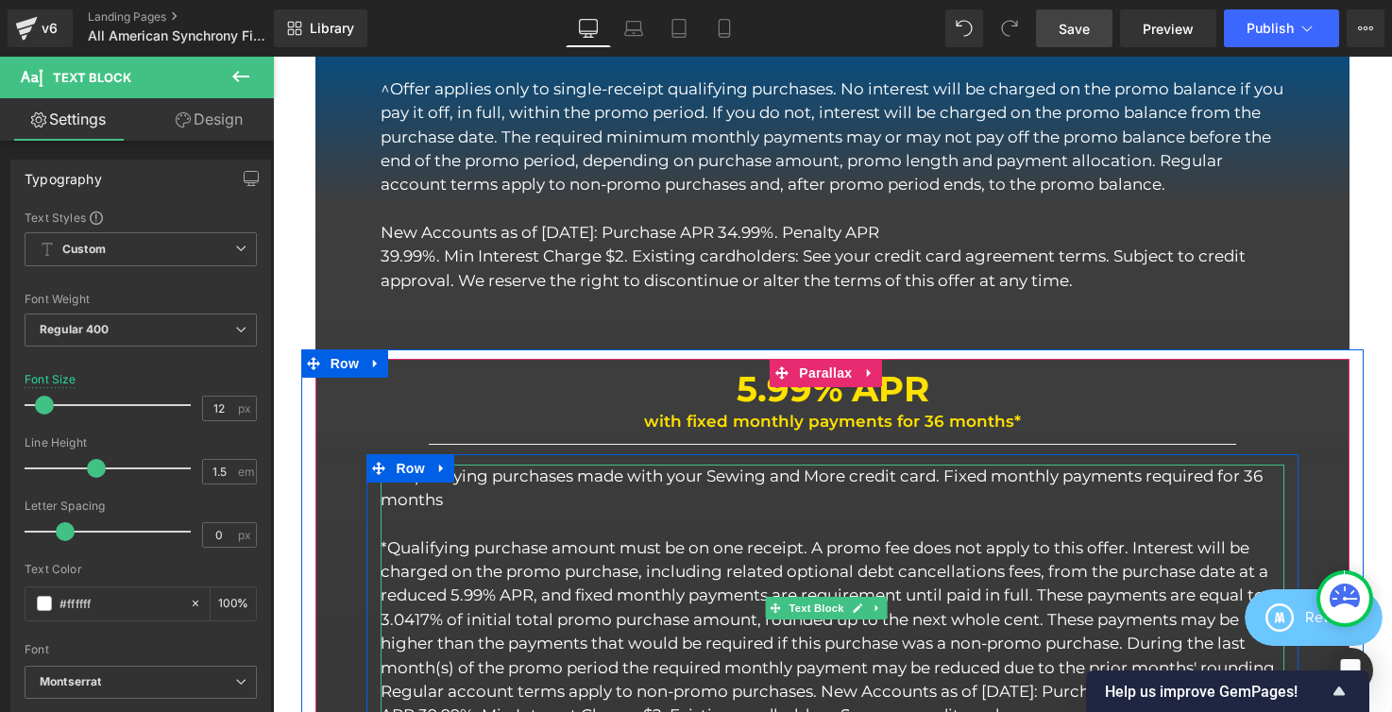
scroll to position [1160, 0]
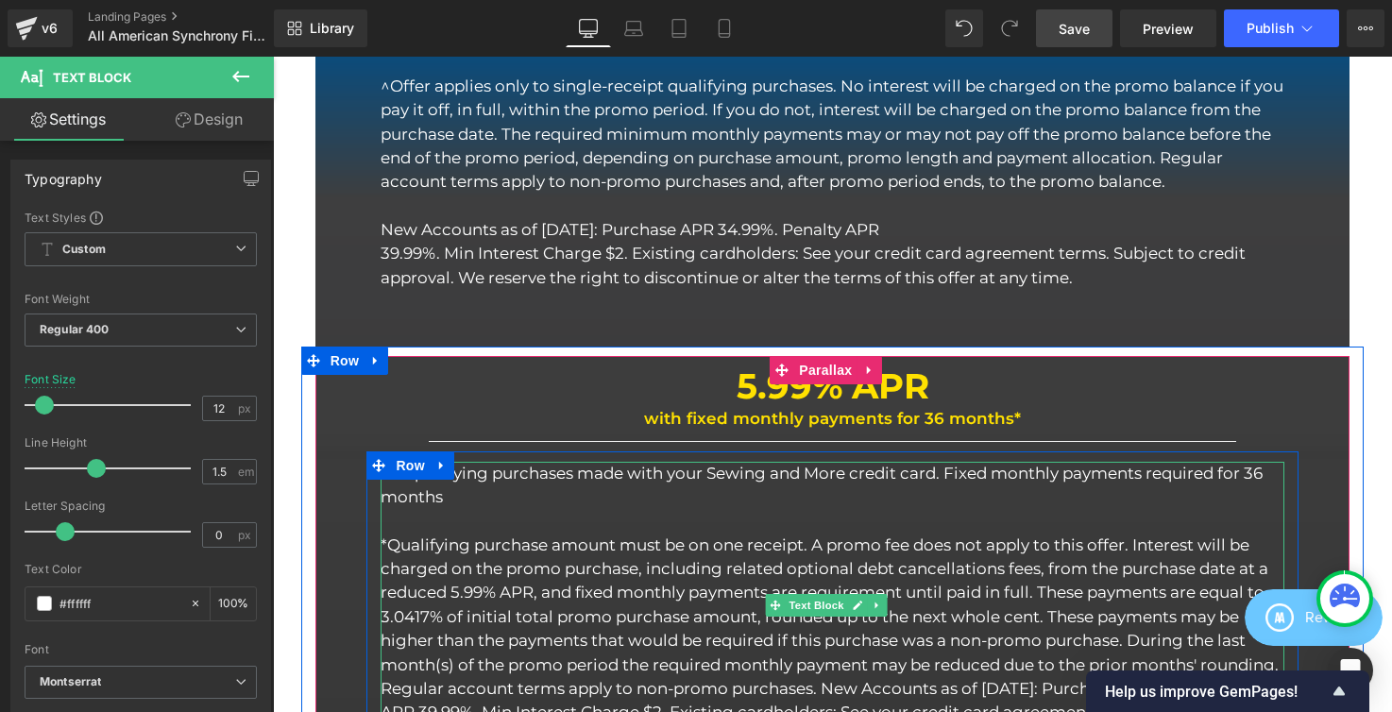
click at [794, 468] on p "On qualifying purchases made with your Sewing and More credit card. Fixed month…" at bounding box center [832, 486] width 903 height 48
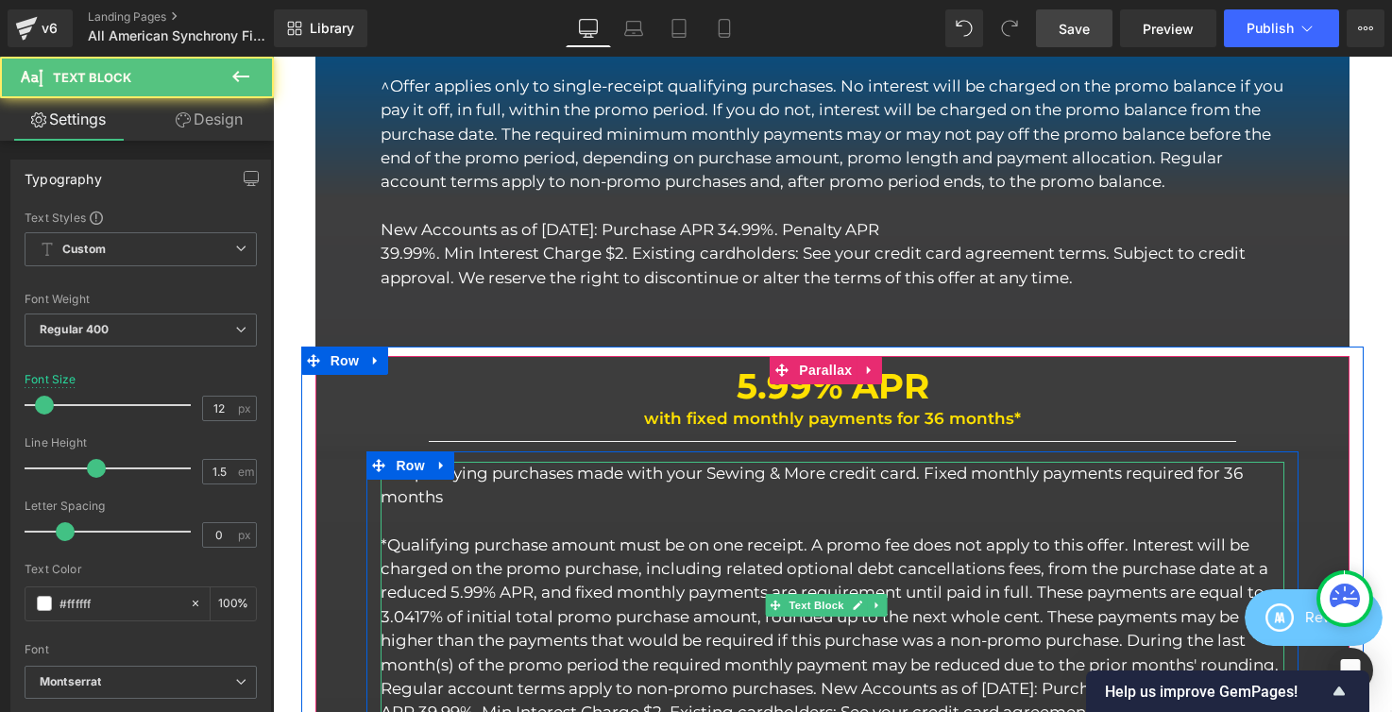
click at [917, 466] on p "On qualifying purchases made with your Sewing & More credit card. Fixed monthly…" at bounding box center [832, 486] width 903 height 48
click at [816, 475] on p "On qualifying purchases made with your Sewing & More credit cards. Fixed monthl…" at bounding box center [832, 486] width 903 height 48
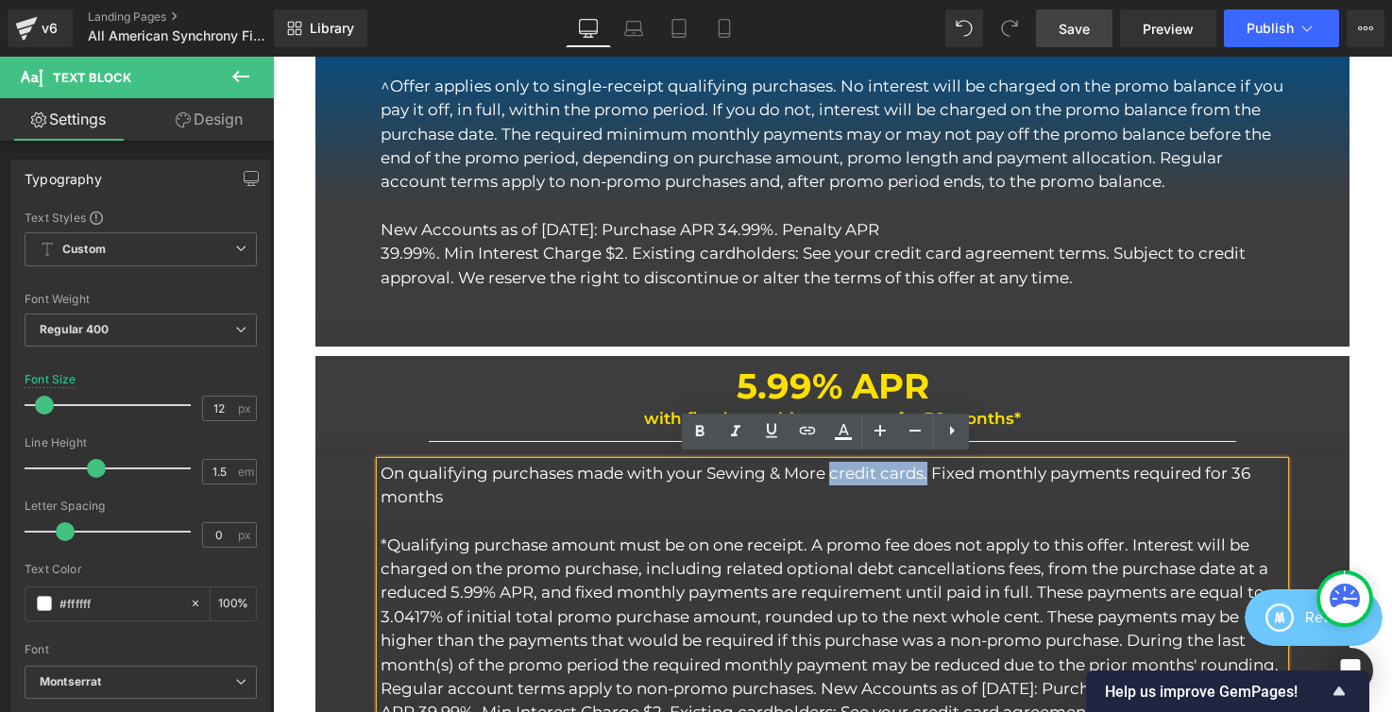
drag, startPoint x: 831, startPoint y: 466, endPoint x: 928, endPoint y: 470, distance: 97.4
click at [928, 470] on p "On qualifying purchases made with your Sewing & More credit cards. Fixed monthl…" at bounding box center [832, 486] width 903 height 48
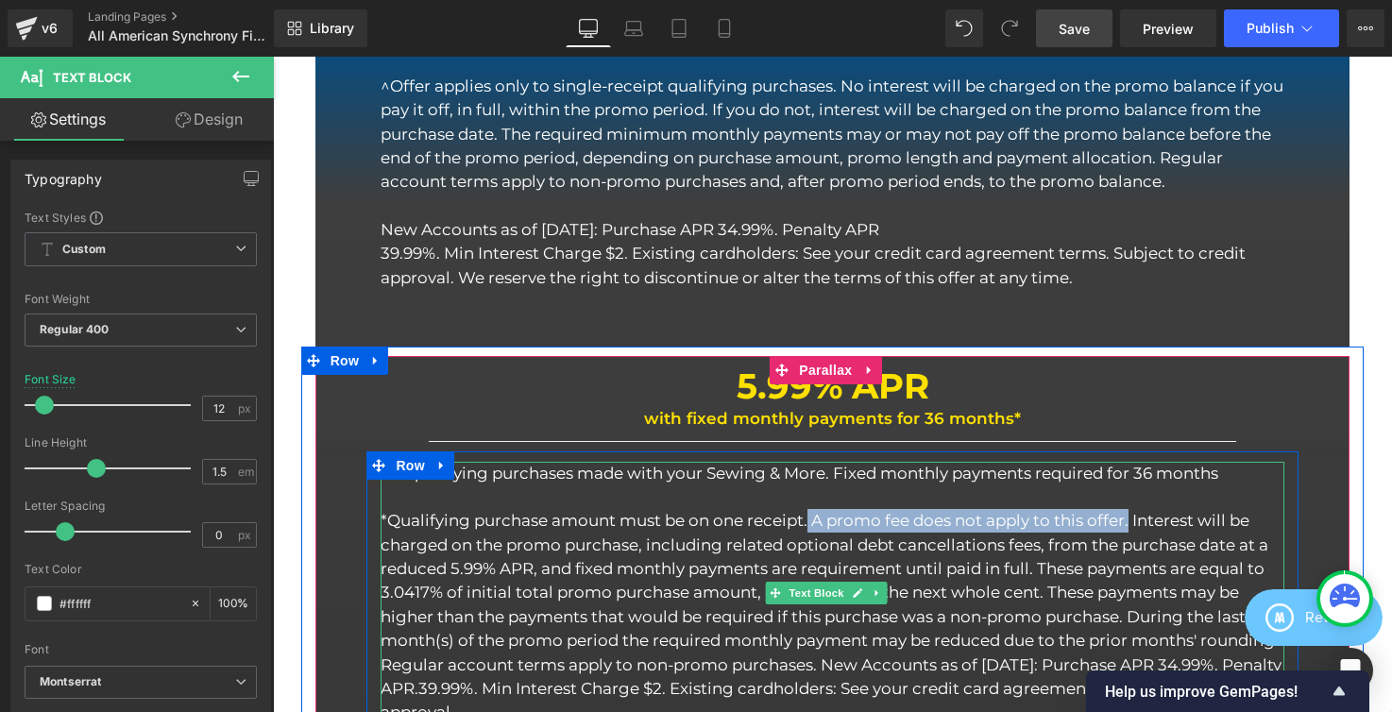
drag, startPoint x: 810, startPoint y: 511, endPoint x: 1130, endPoint y: 509, distance: 320.1
click at [1130, 509] on p "*Qualifying purchase amount must be on one receipt. A promo fee does not apply …" at bounding box center [832, 616] width 903 height 215
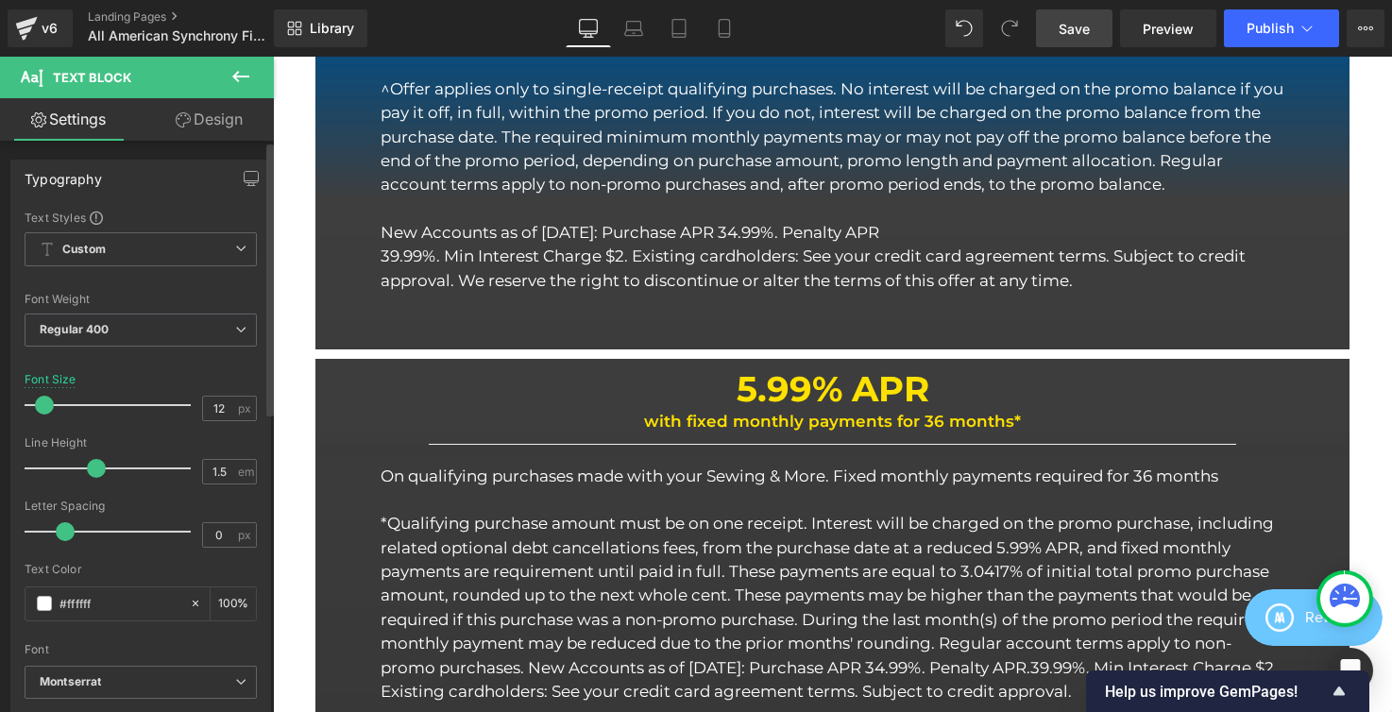
scroll to position [1156, 0]
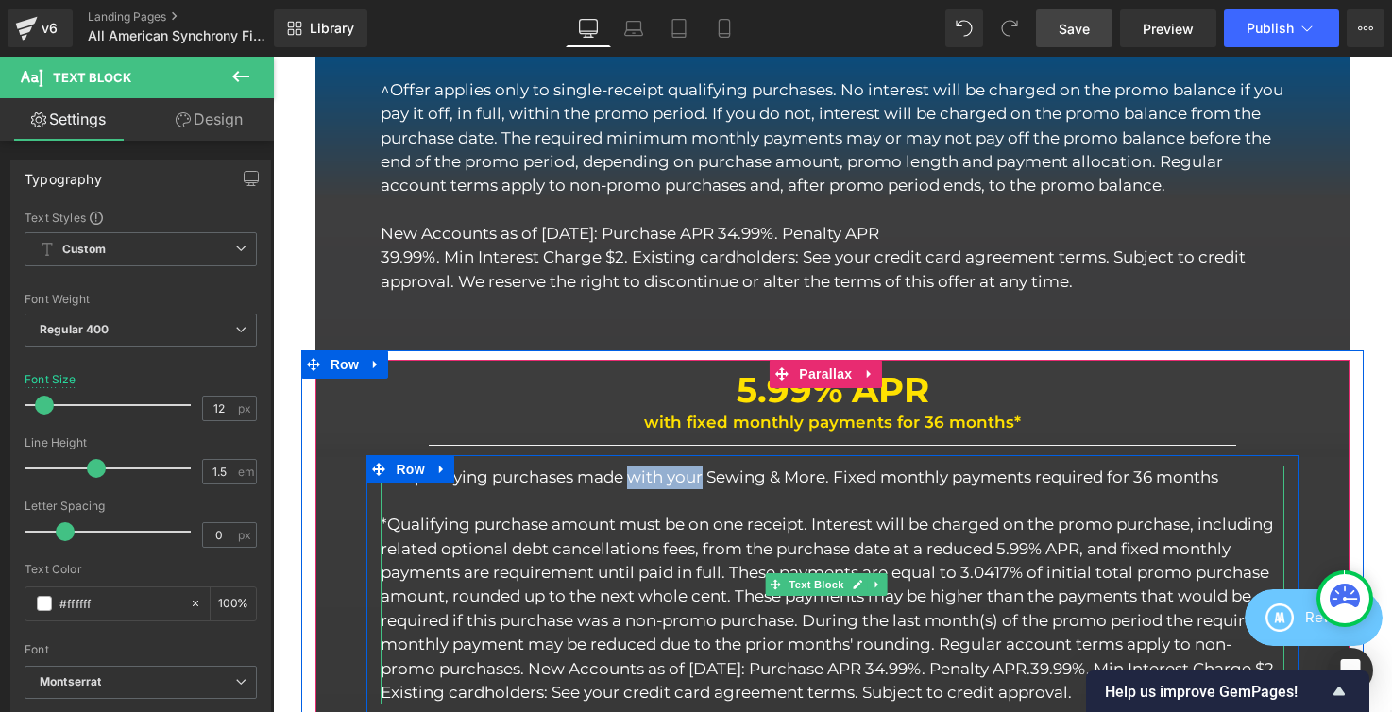
drag, startPoint x: 630, startPoint y: 474, endPoint x: 702, endPoint y: 475, distance: 71.8
click at [702, 475] on p "On qualifying purchases made with your Sewing & More. Fixed monthly payments re…" at bounding box center [832, 478] width 903 height 24
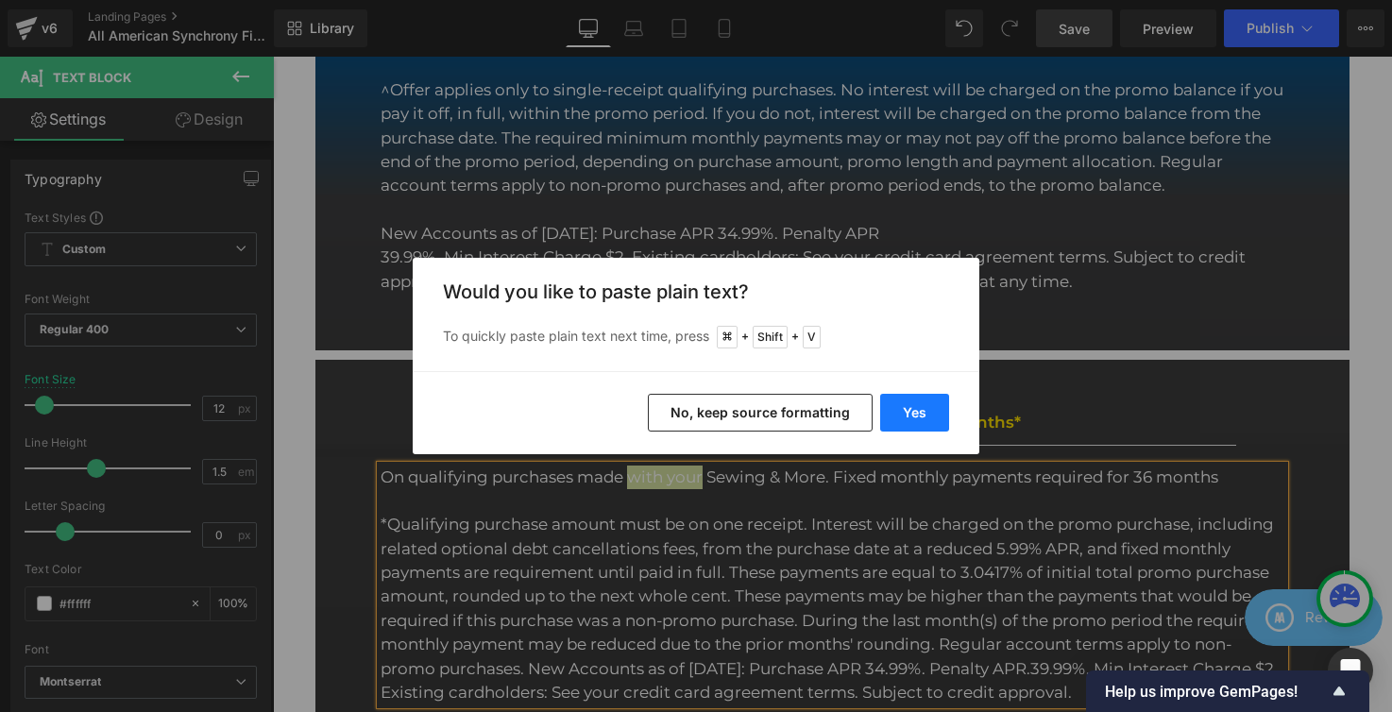
click at [913, 411] on button "Yes" at bounding box center [914, 413] width 69 height 38
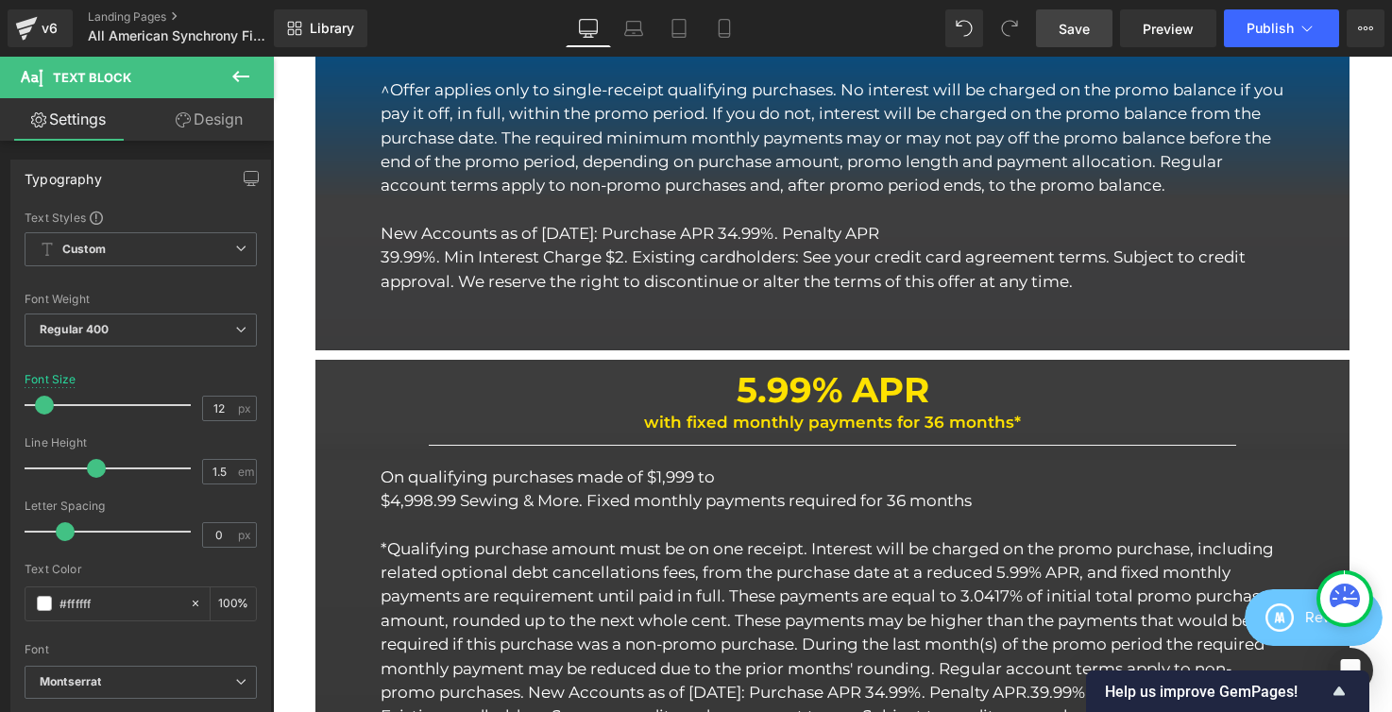
scroll to position [3551, 1105]
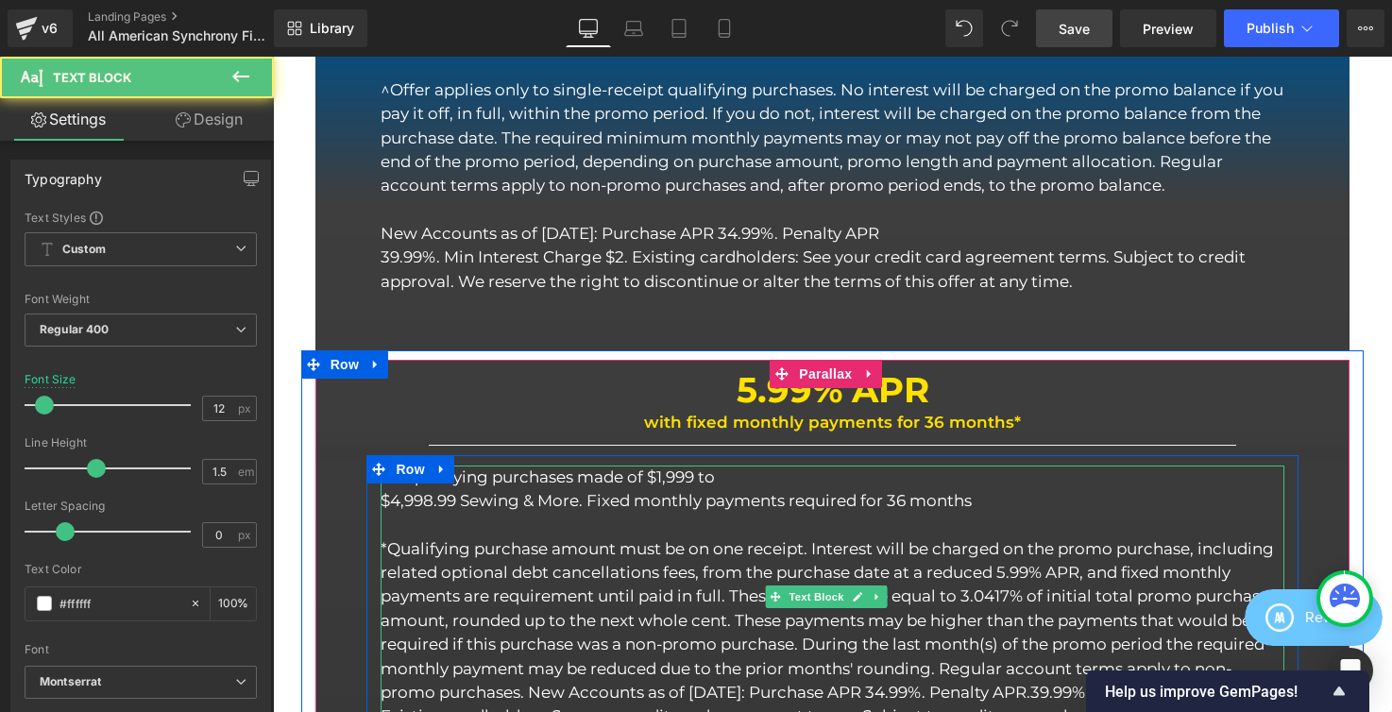
click at [385, 502] on p "$4,998.99 Sewing & More. Fixed monthly payments required for 36 months" at bounding box center [832, 501] width 903 height 24
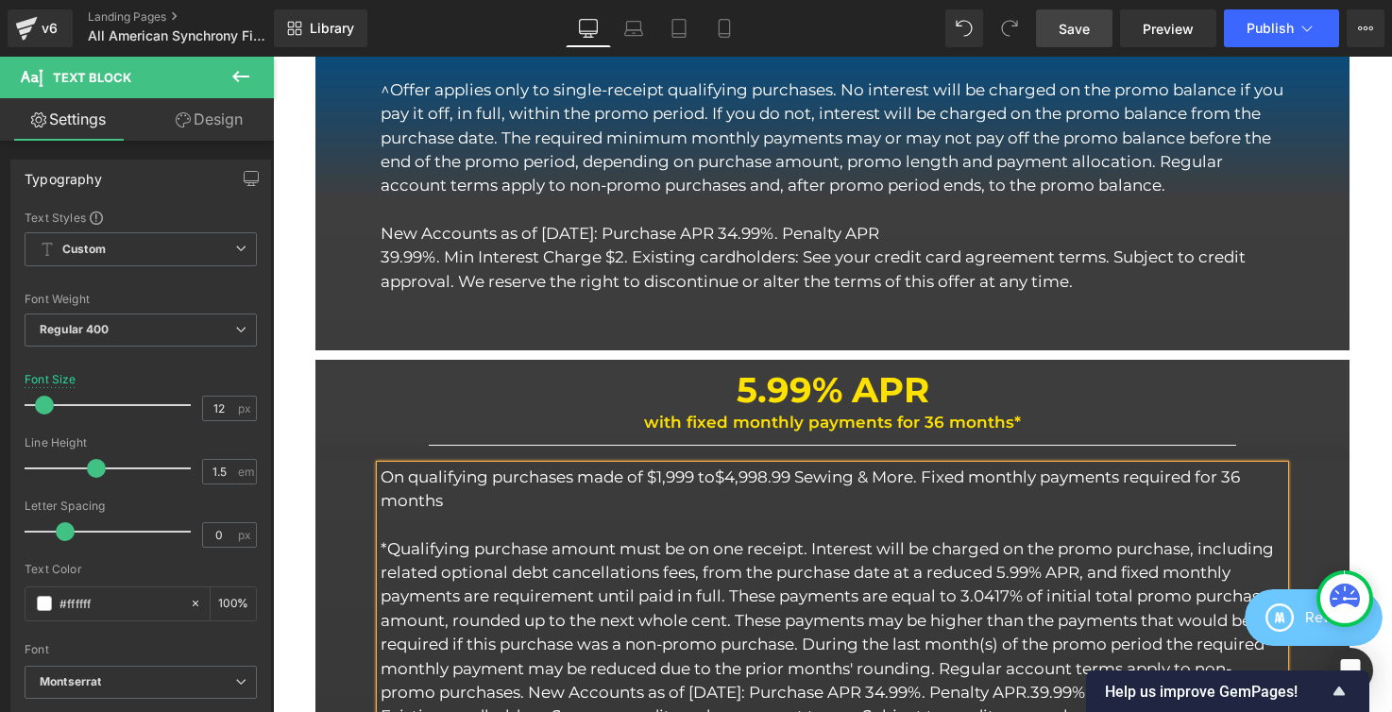
click at [799, 472] on span "$4,998.99 Sewing & More. Fixed monthly payments required for 36 months" at bounding box center [810, 488] width 859 height 42
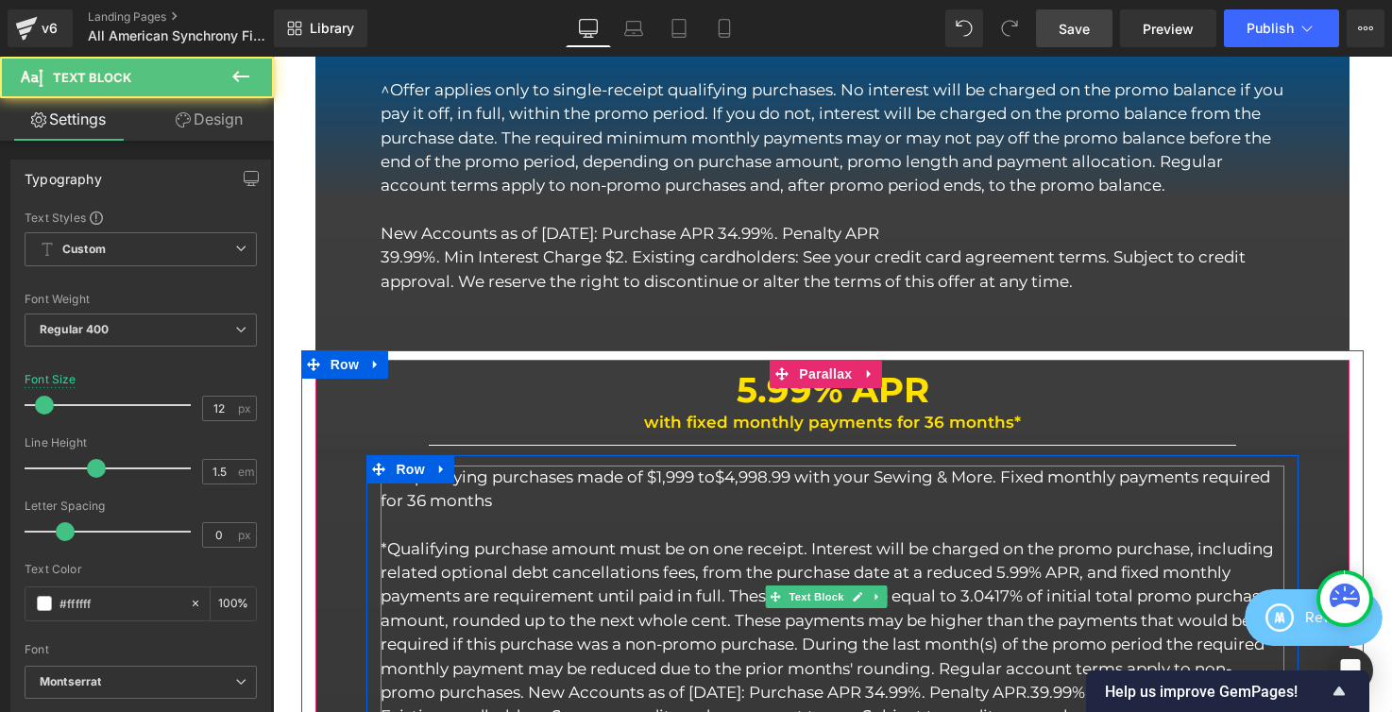
click at [914, 492] on p "On qualifying purchases made of $1,999 to $4,998.99 with your Sewing & More. Fi…" at bounding box center [832, 490] width 903 height 48
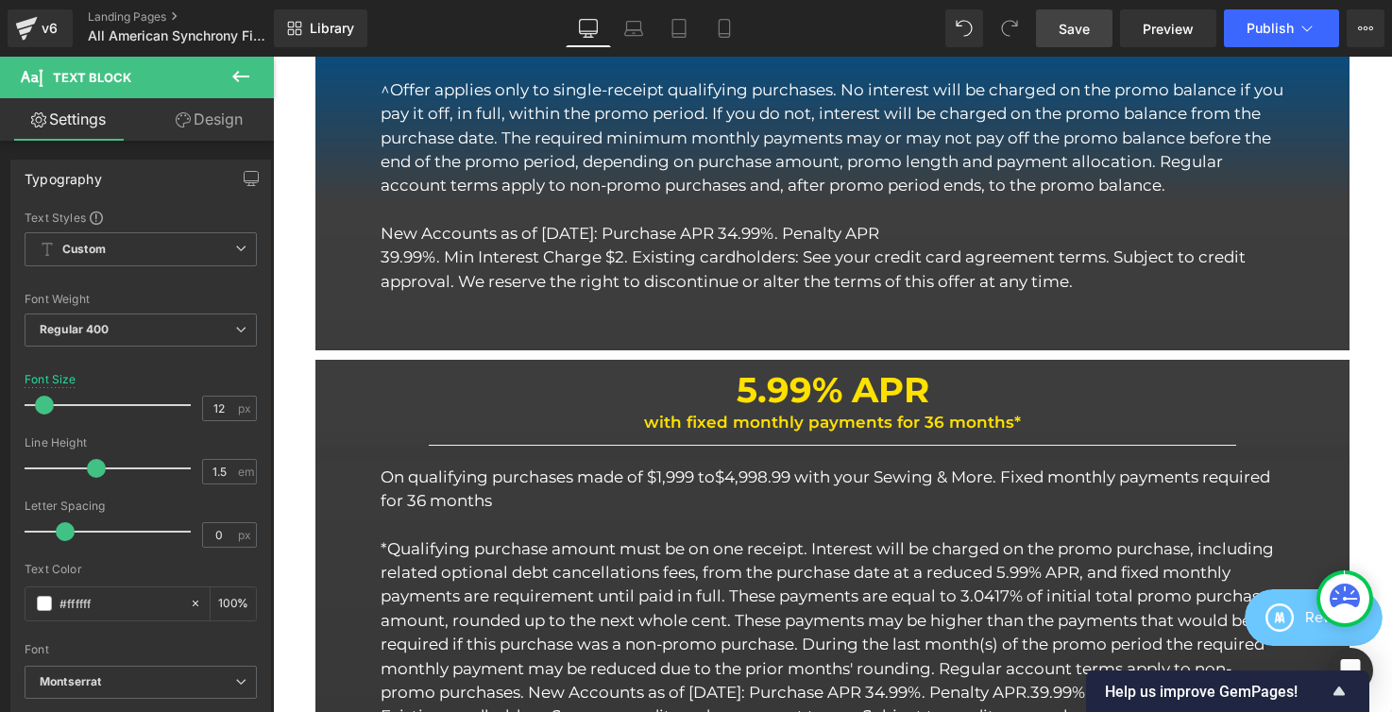
click at [1070, 33] on span "Save" at bounding box center [1073, 29] width 31 height 20
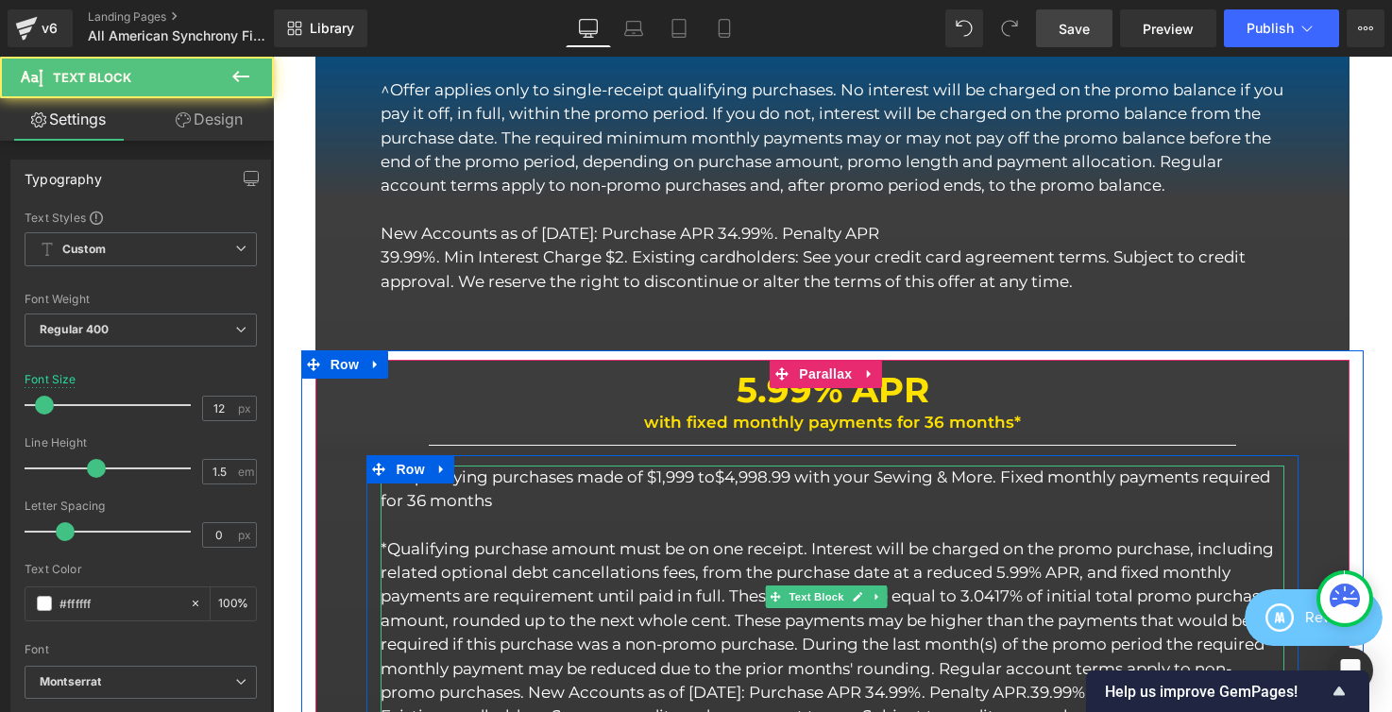
click at [1036, 592] on p "*Qualifying purchase amount must be on one receipt. Interest will be charged on…" at bounding box center [832, 633] width 903 height 192
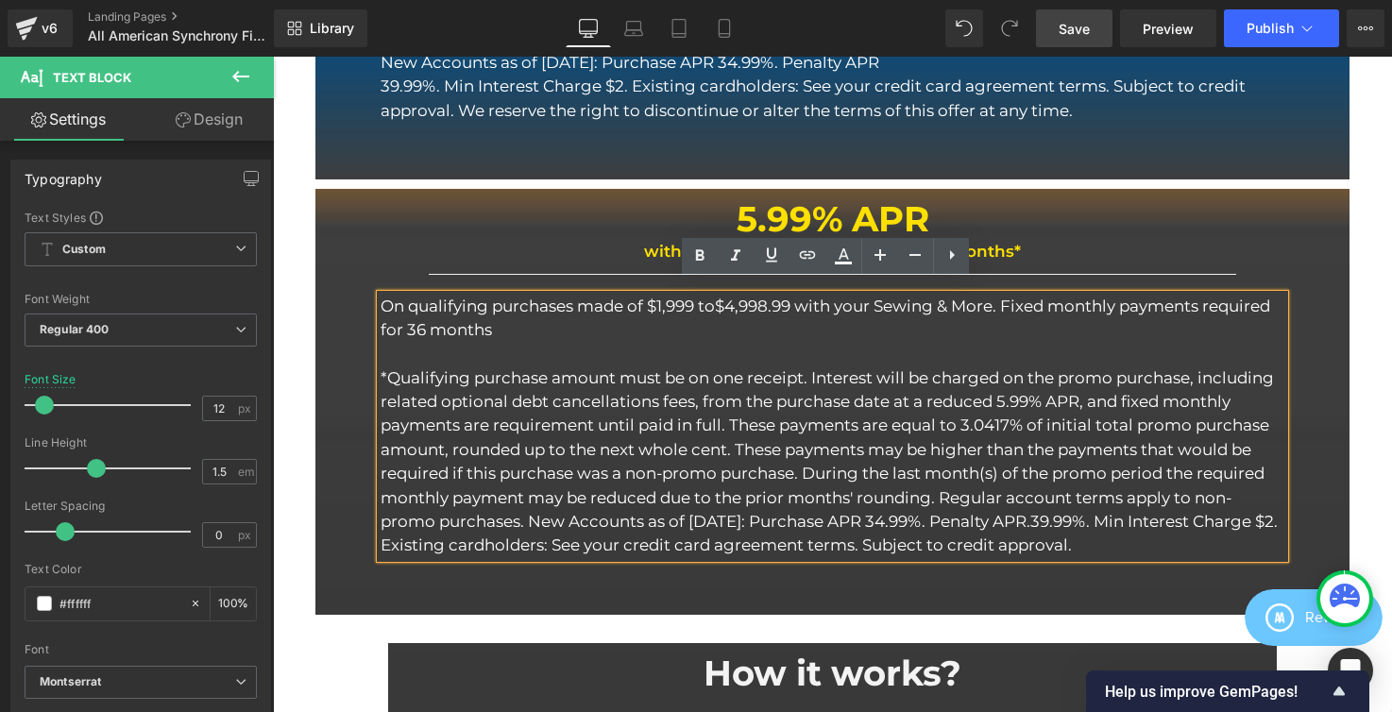
scroll to position [1335, 0]
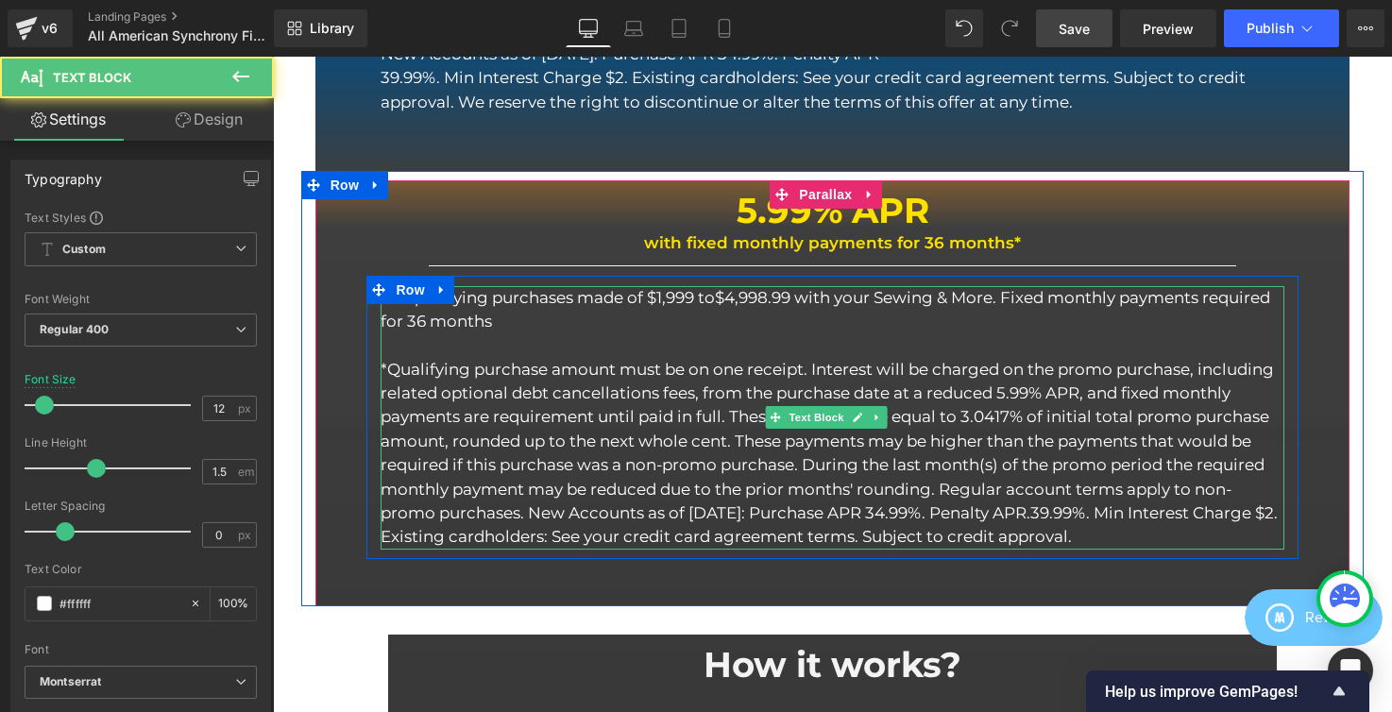
click at [618, 323] on p "On qualifying purchases made of $1,999 to $4,998.99 with your Sewing & More. Fi…" at bounding box center [832, 310] width 903 height 48
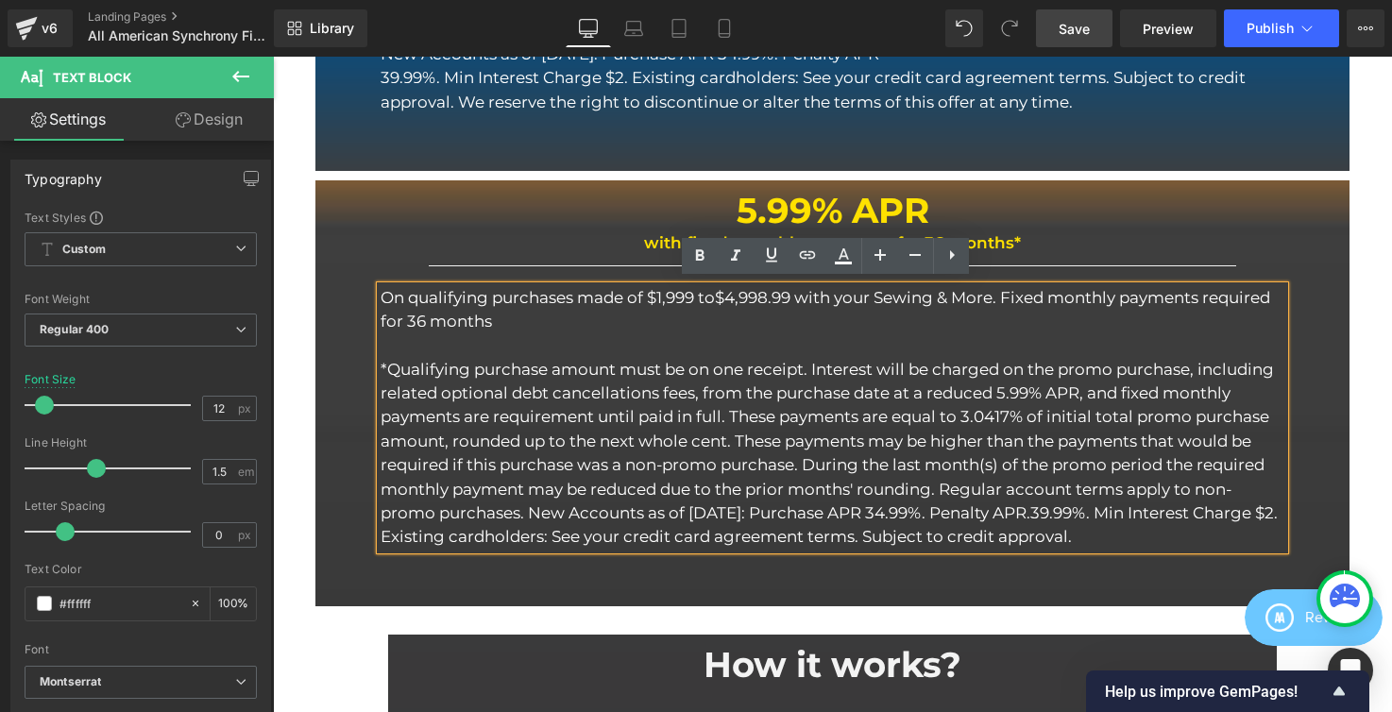
click at [602, 293] on p "On qualifying purchases made of $1,999 to $4,998.99 with your Sewing & More. Fi…" at bounding box center [832, 310] width 903 height 48
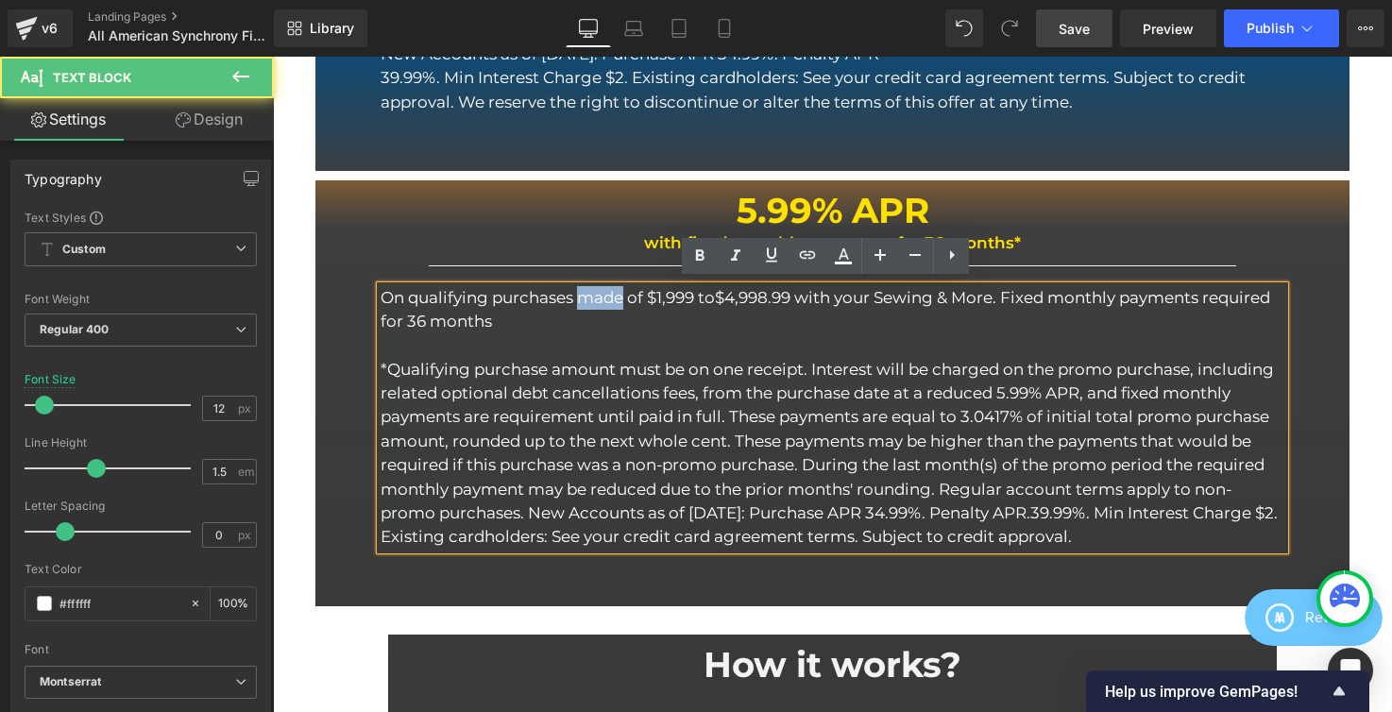
click at [602, 293] on p "On qualifying purchases made of $1,999 to $4,998.99 with your Sewing & More. Fi…" at bounding box center [832, 310] width 903 height 48
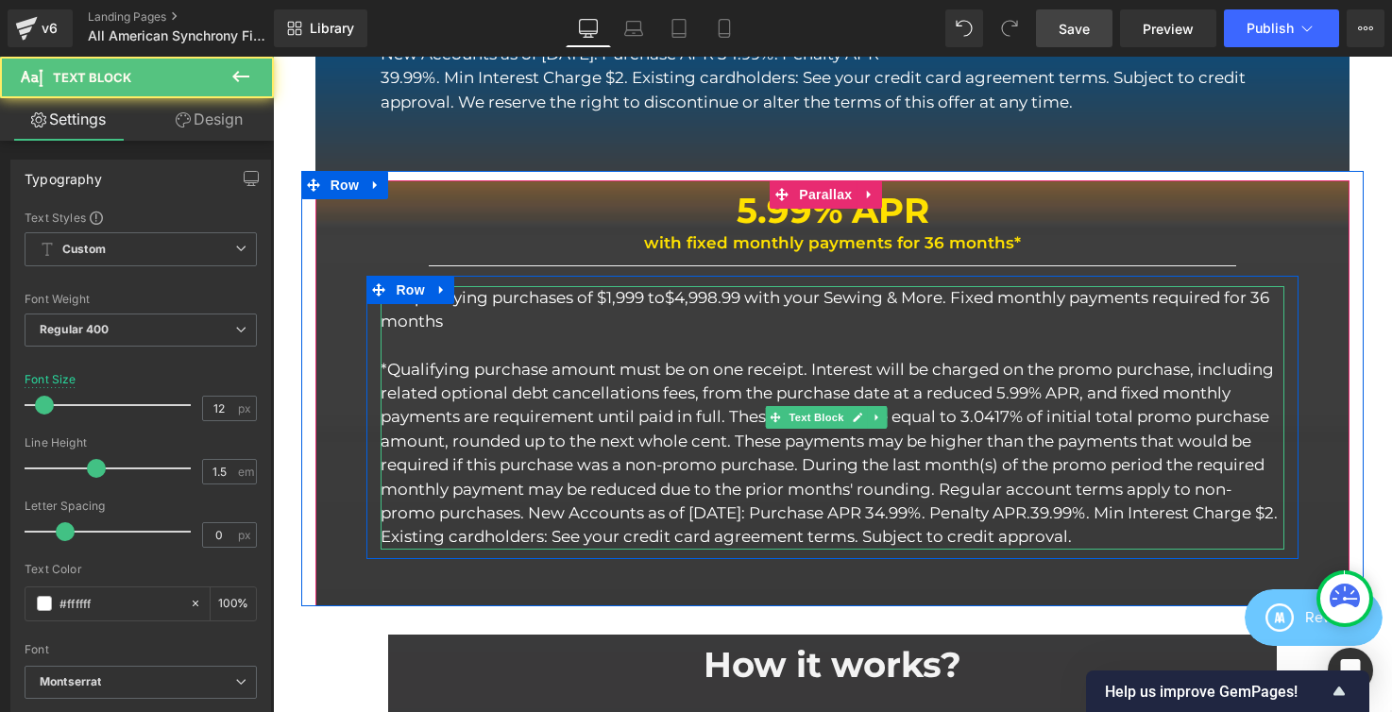
click at [772, 294] on span "$4,998.99 with your Sewing & More. Fixed monthly payments required for 36 months" at bounding box center [825, 309] width 889 height 42
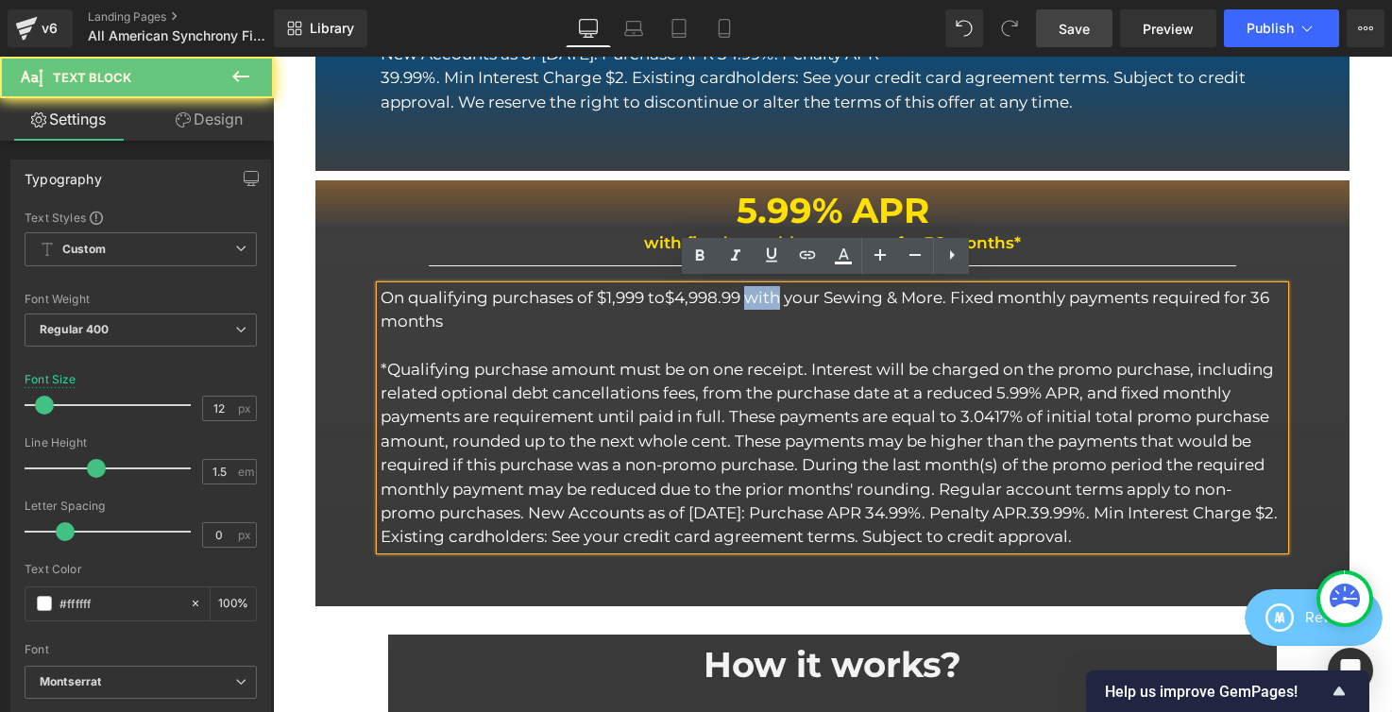
click at [772, 294] on span "$4,998.99 with your Sewing & More. Fixed monthly payments required for 36 months" at bounding box center [825, 309] width 889 height 42
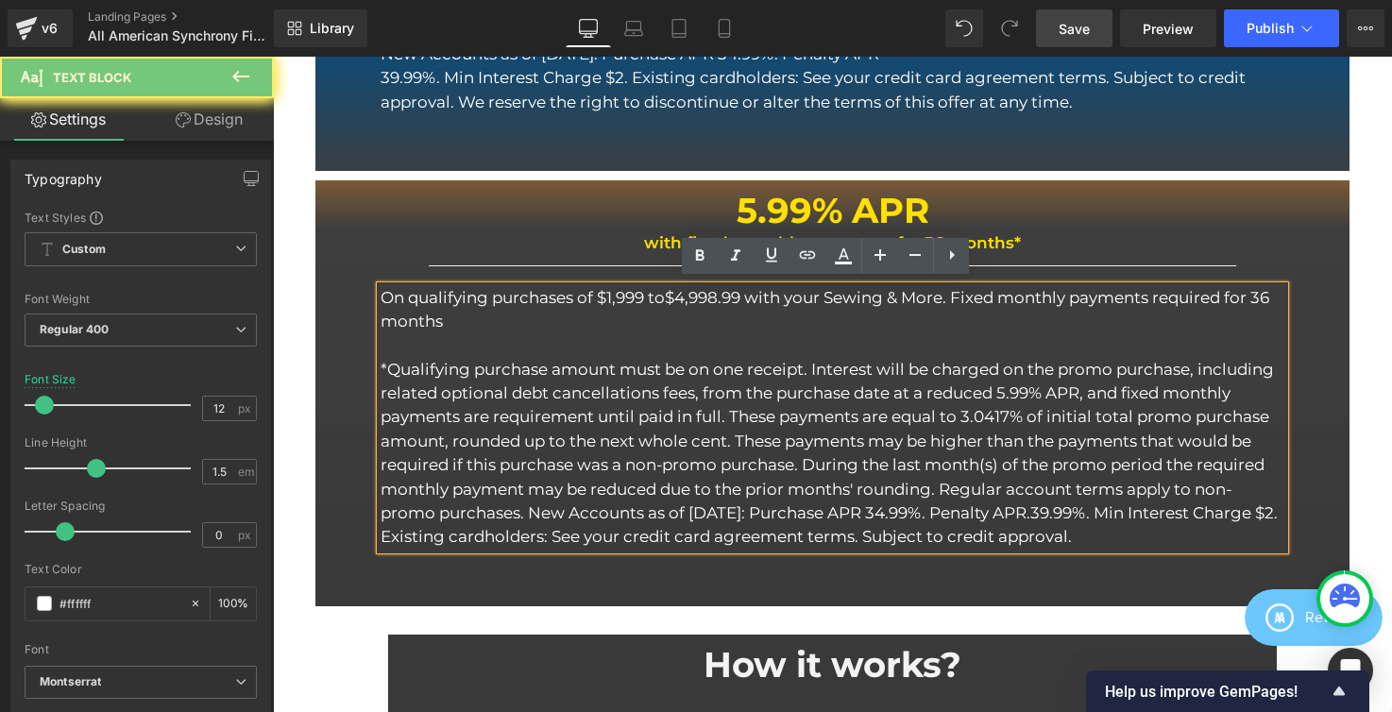
click at [813, 293] on span "$4,998.99 with your Sewing & More. Fixed monthly payments required for 36 months" at bounding box center [825, 309] width 889 height 42
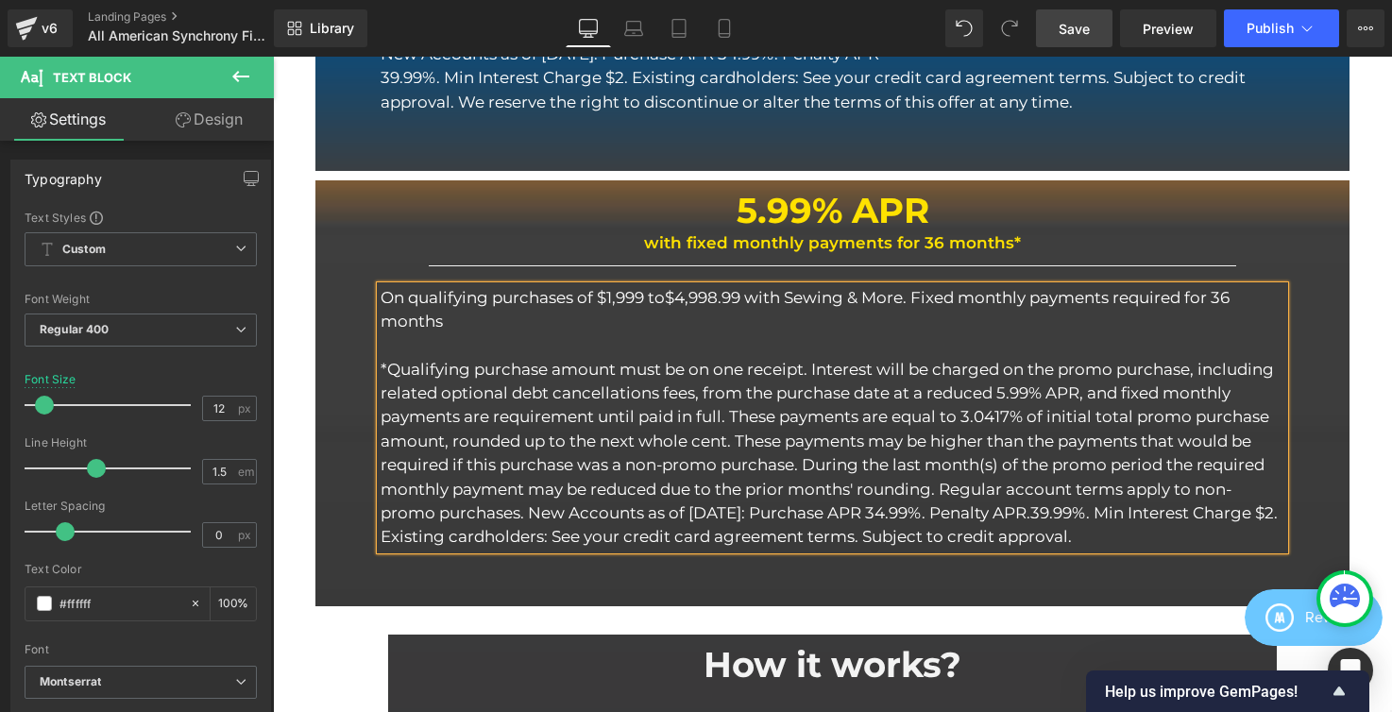
click at [751, 293] on span "$4,998.99 with Sewing & More. Fixed monthly payments required for 36 months" at bounding box center [805, 309] width 849 height 42
click at [962, 292] on span "$4,998.99 made with Sewing & More. Fixed monthly payments required for 36 months" at bounding box center [830, 309] width 899 height 42
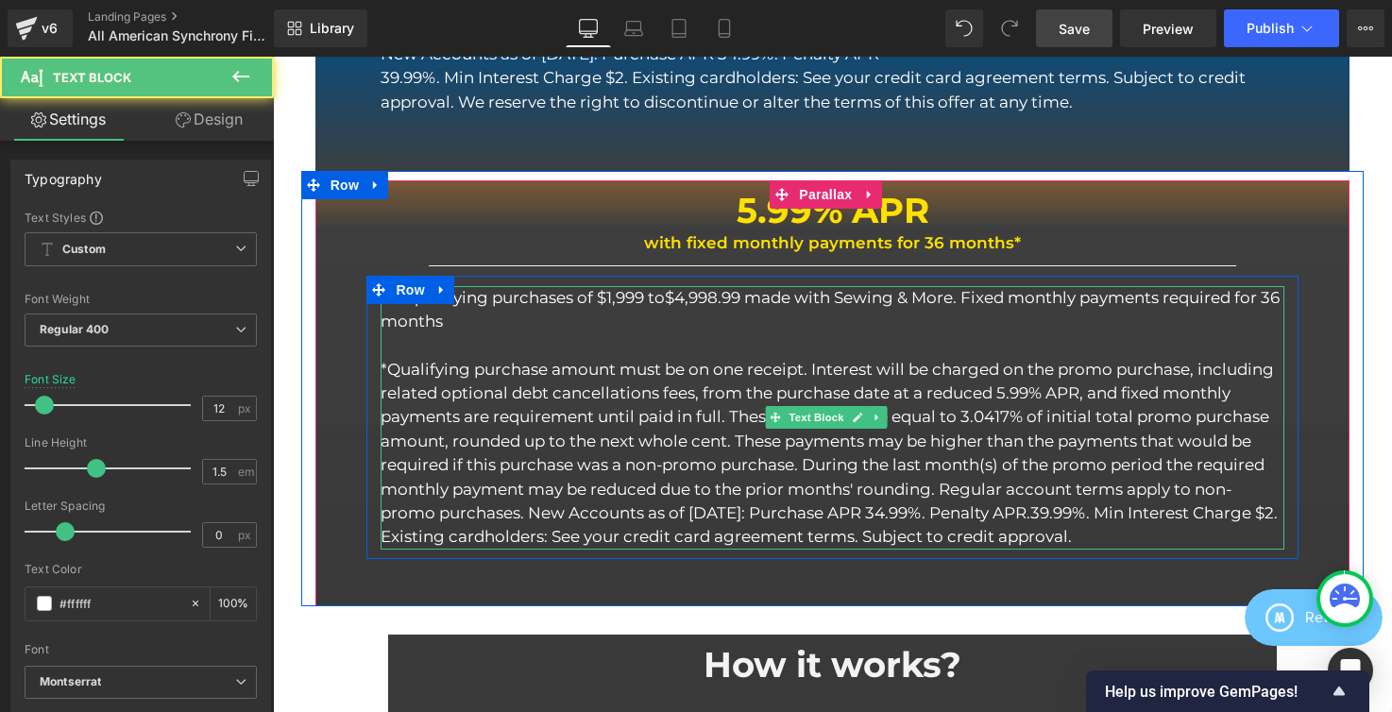
click at [604, 325] on p "On qualifying purchases of $1,999 to $4,998.99 made with Sewing & More. Fixed m…" at bounding box center [832, 310] width 903 height 48
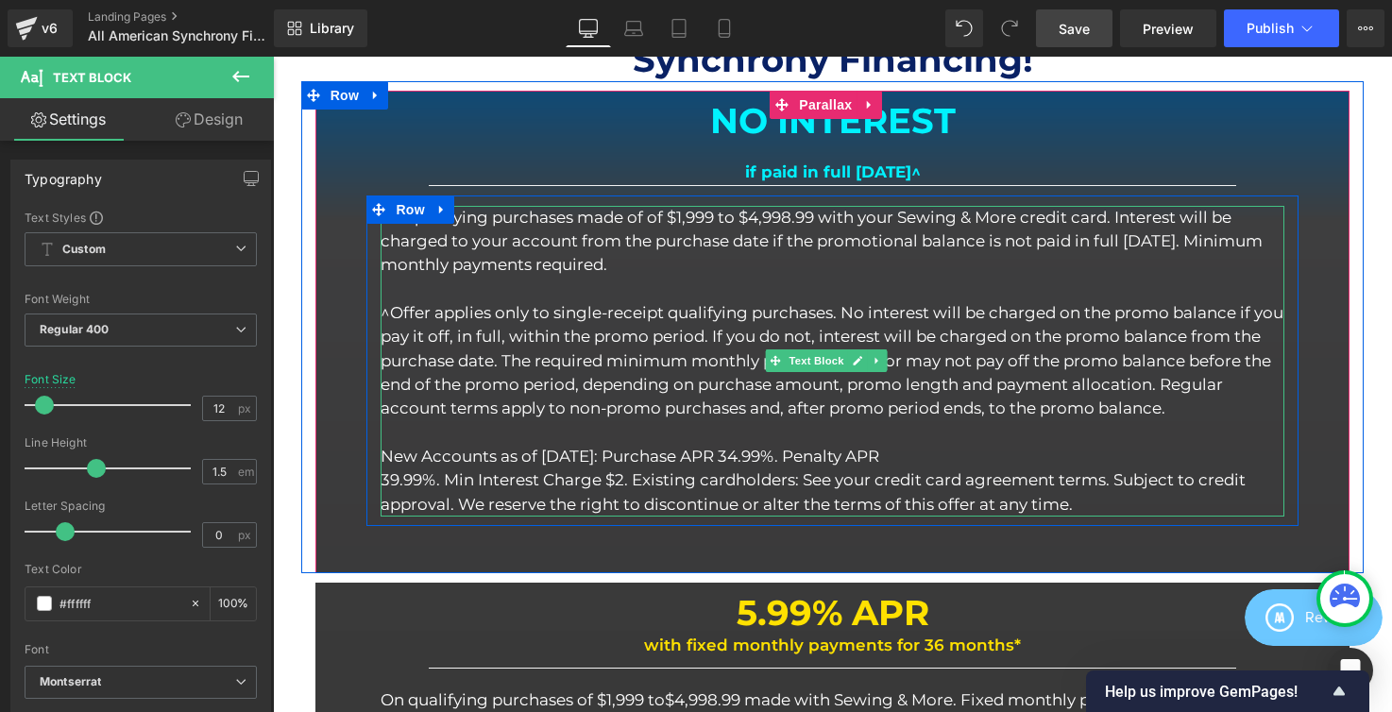
scroll to position [937, 0]
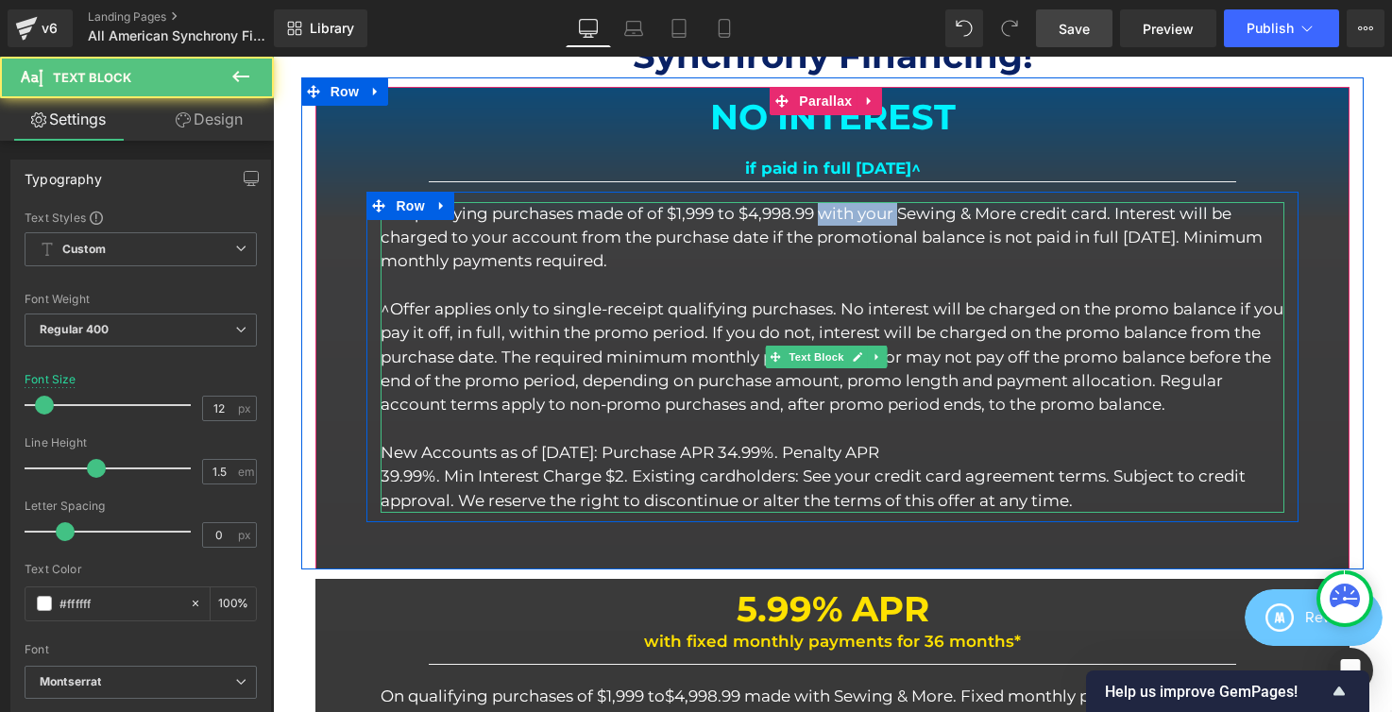
click at [825, 210] on p "On qualifying purchases made of of $1,999 to $4,998.99 with your Sewing & More …" at bounding box center [832, 238] width 903 height 72
